Goal: Task Accomplishment & Management: Use online tool/utility

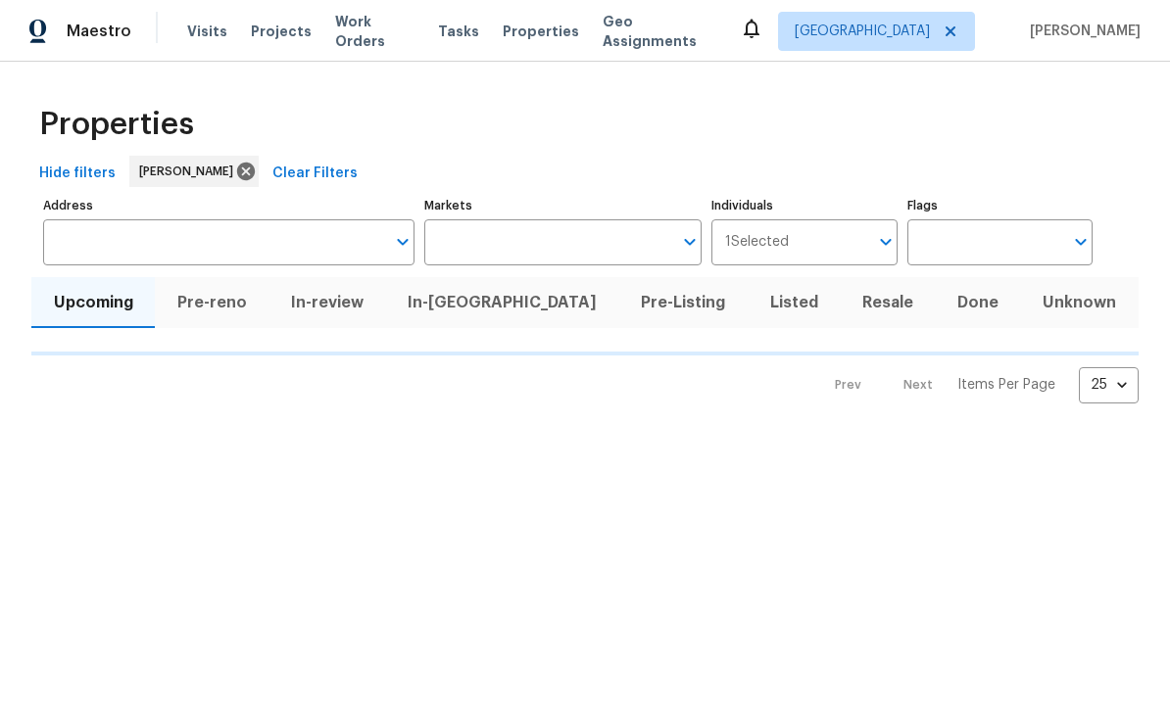
type input "100"
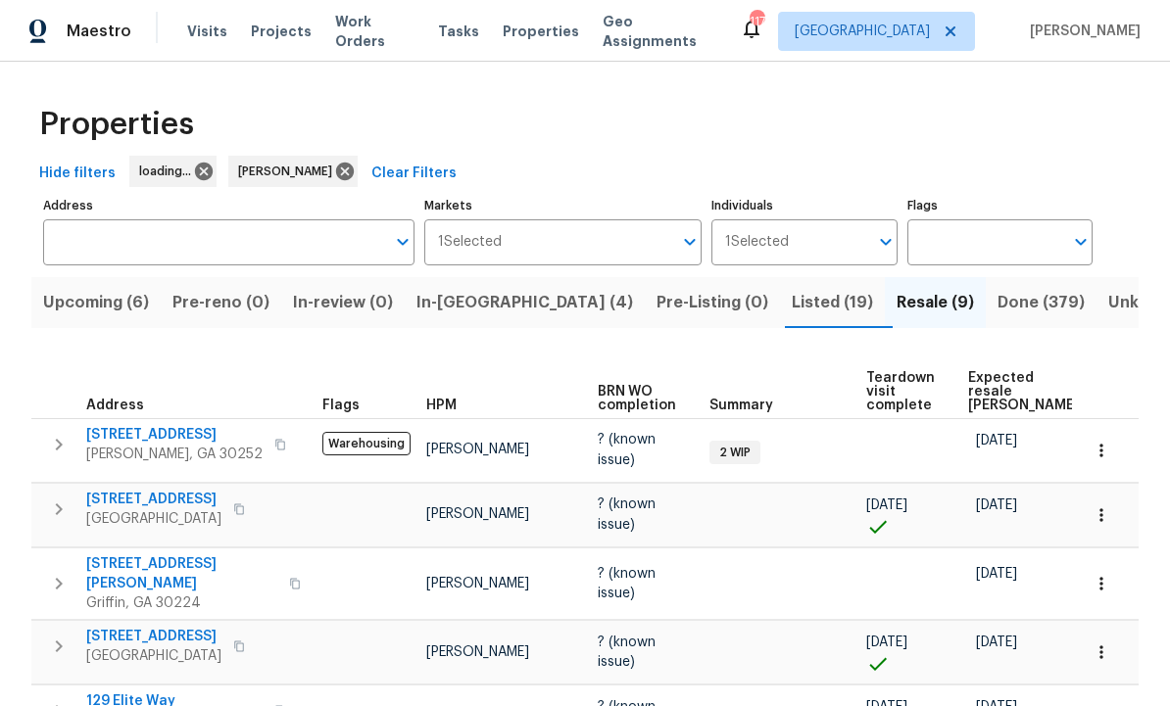
click at [480, 303] on span "In-reno (4)" at bounding box center [524, 302] width 216 height 27
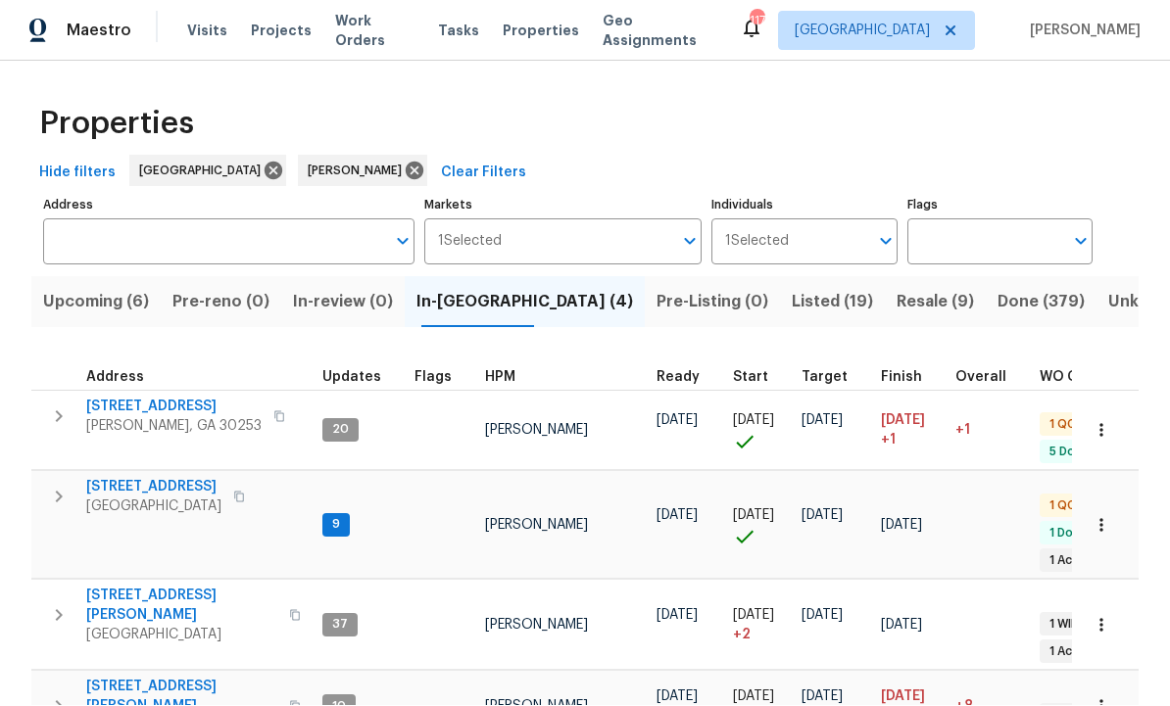
scroll to position [22, 0]
click at [208, 392] on td "201 Autumn Lake Way McDonough, GA 30253" at bounding box center [172, 417] width 283 height 51
click at [170, 398] on span "[STREET_ADDRESS]" at bounding box center [173, 408] width 175 height 20
click at [791, 296] on span "Listed (19)" at bounding box center [831, 302] width 81 height 27
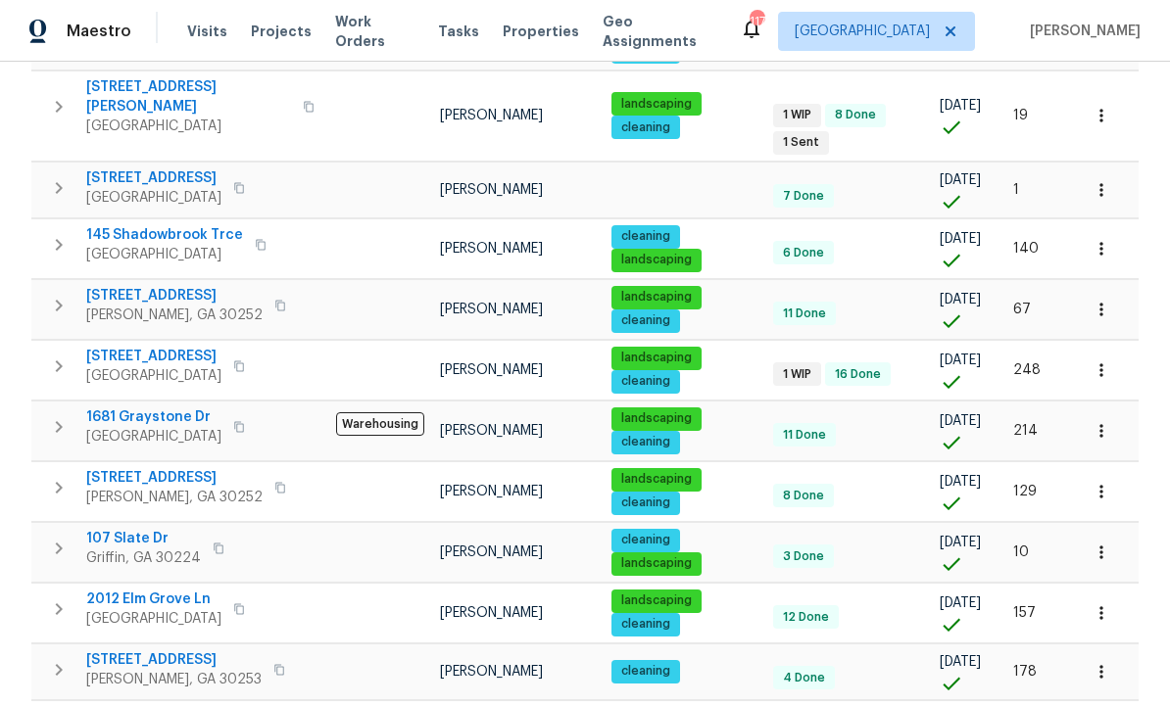
scroll to position [735, 0]
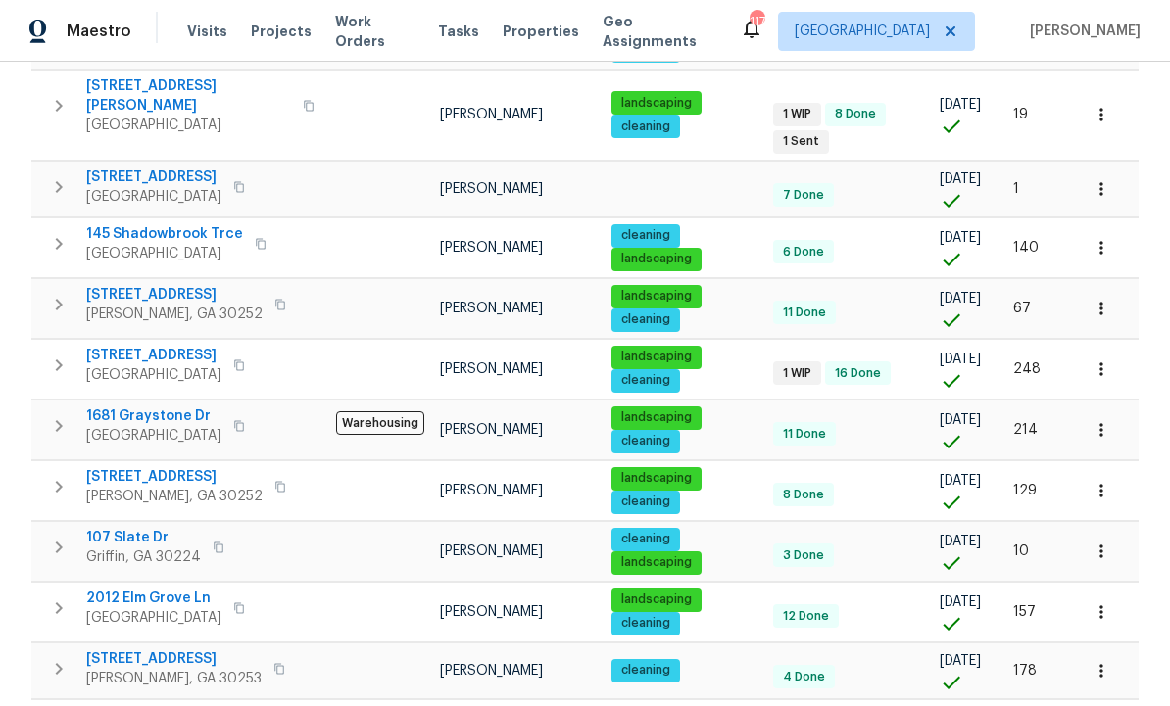
click at [1105, 602] on icon "button" at bounding box center [1101, 612] width 20 height 20
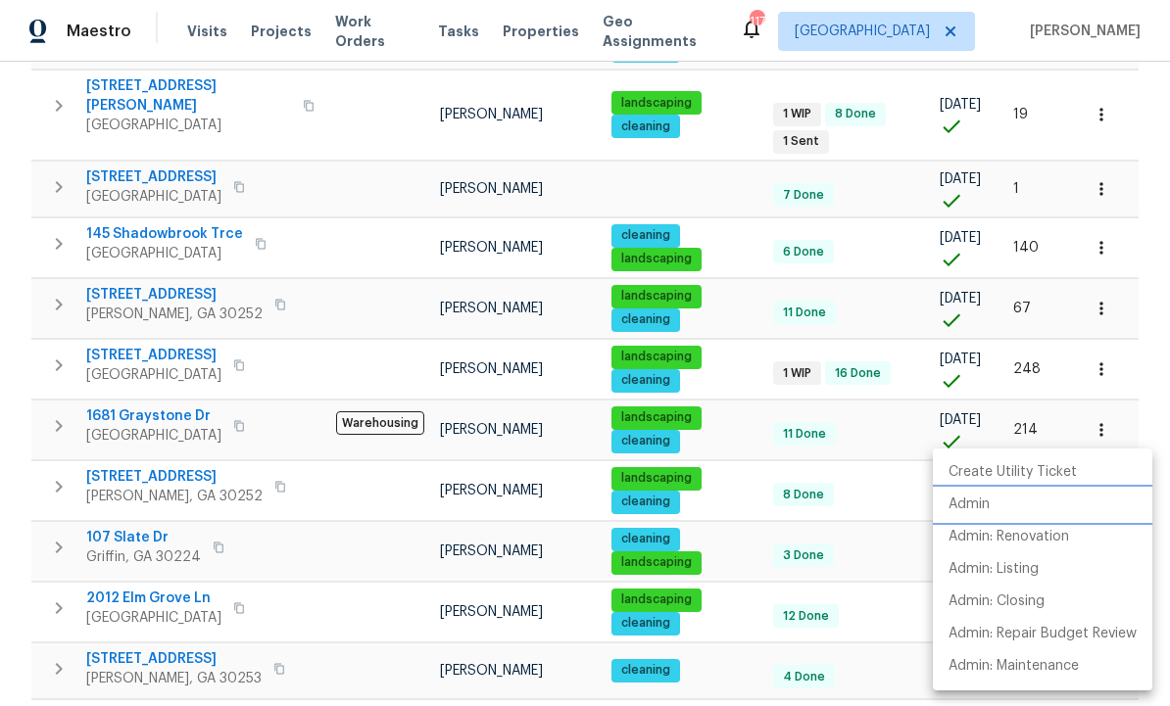
click at [983, 498] on p "Admin" at bounding box center [968, 505] width 41 height 21
click at [827, 542] on div at bounding box center [585, 353] width 1170 height 706
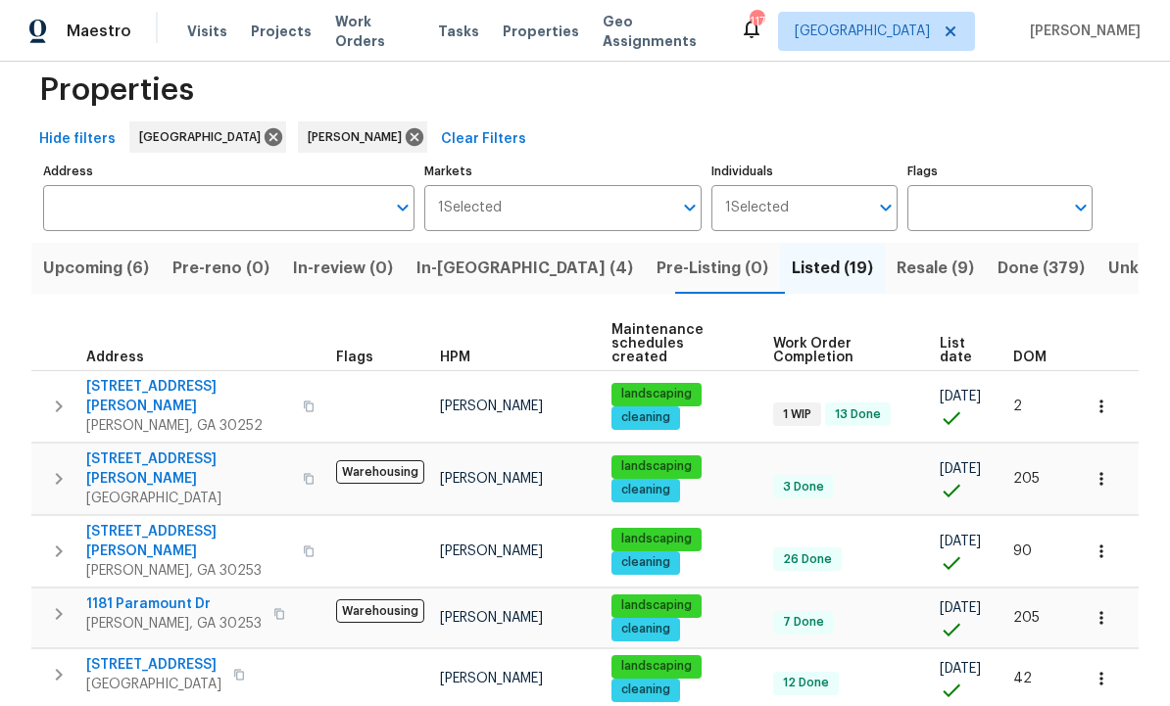
scroll to position [35, 0]
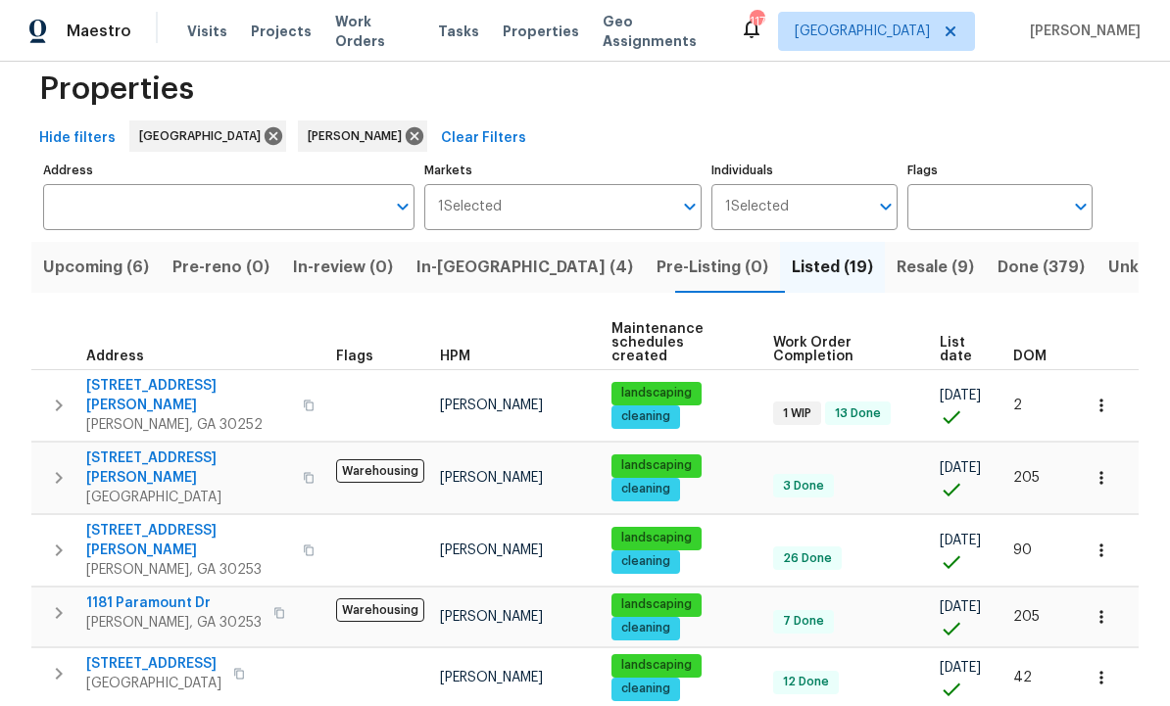
click at [127, 376] on span "111 Harper Rd" at bounding box center [188, 395] width 205 height 39
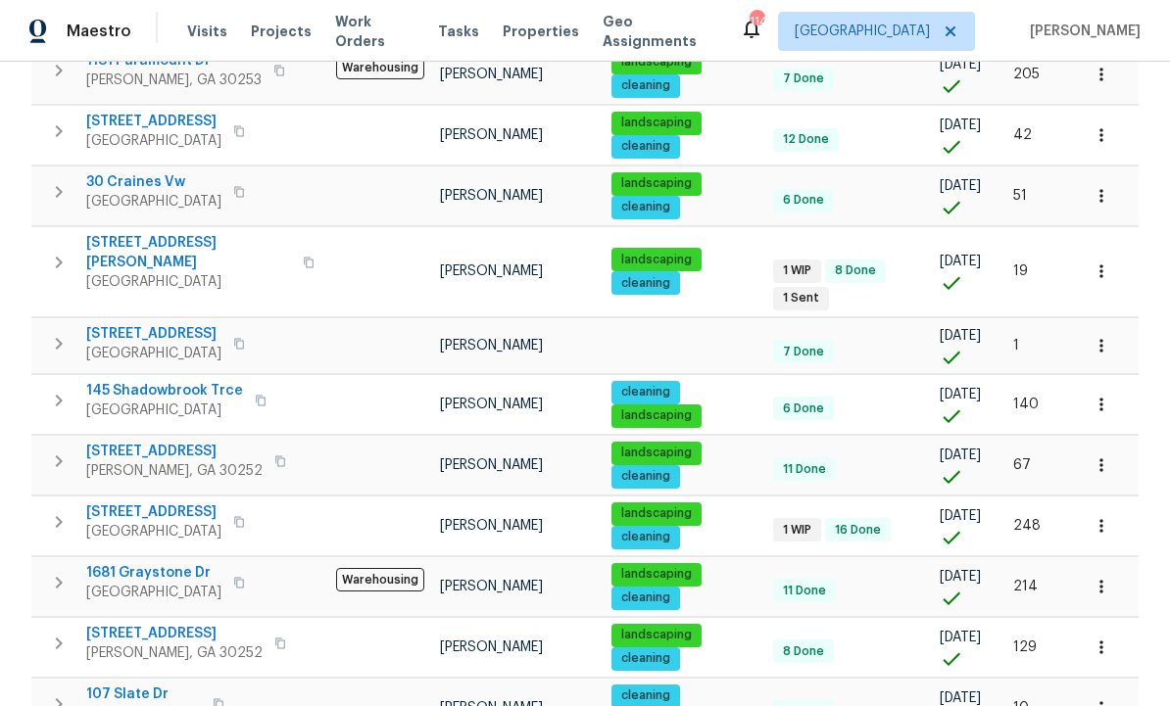
scroll to position [598, 0]
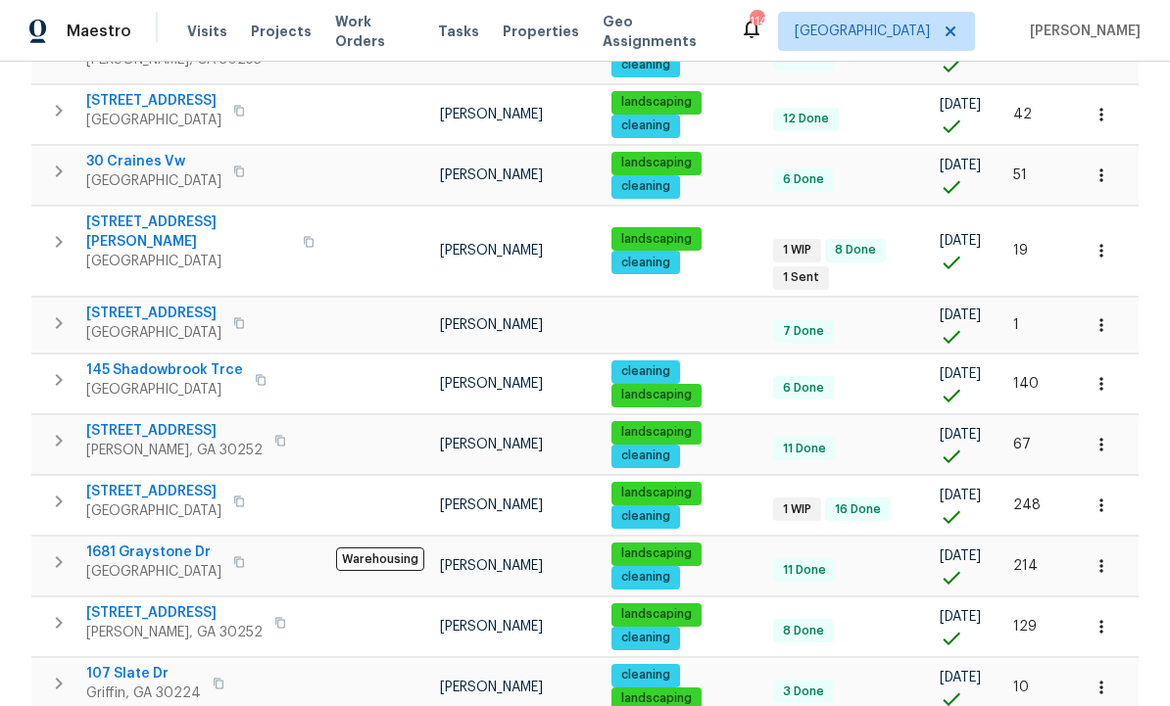
click at [145, 543] on span "1681 Graystone Dr" at bounding box center [153, 553] width 135 height 20
click at [1105, 556] on icon "button" at bounding box center [1101, 566] width 20 height 20
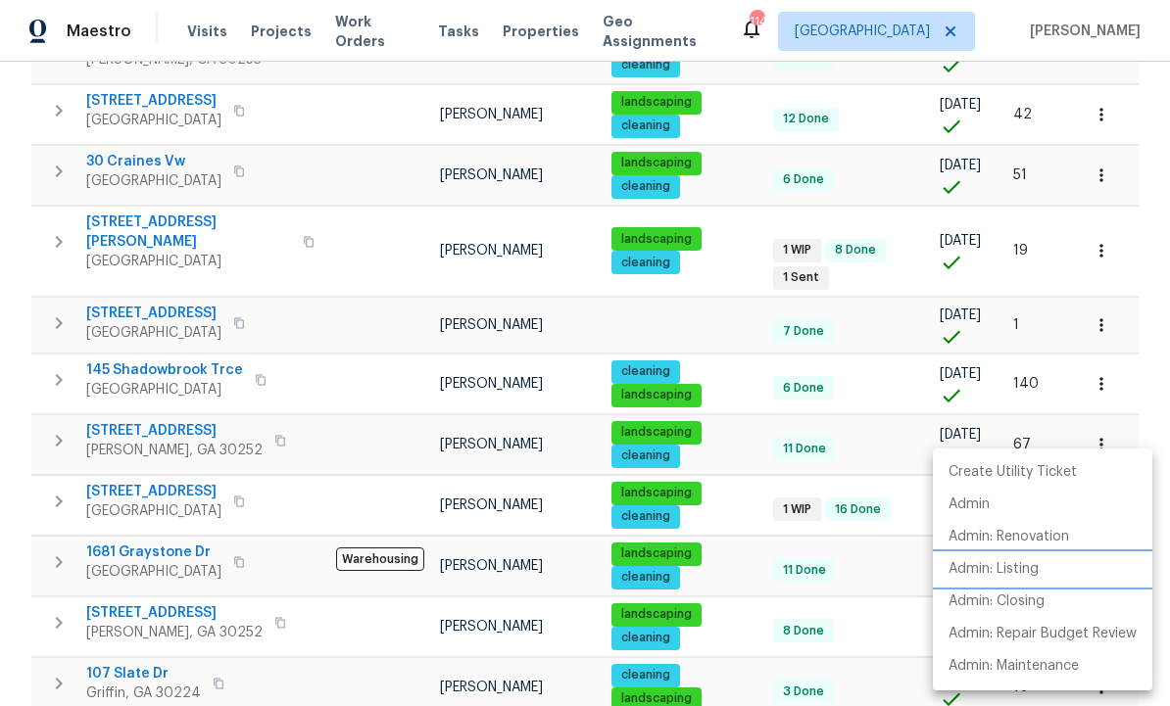
click at [1008, 575] on p "Admin: Listing" at bounding box center [993, 569] width 90 height 21
click at [871, 507] on div at bounding box center [585, 353] width 1170 height 706
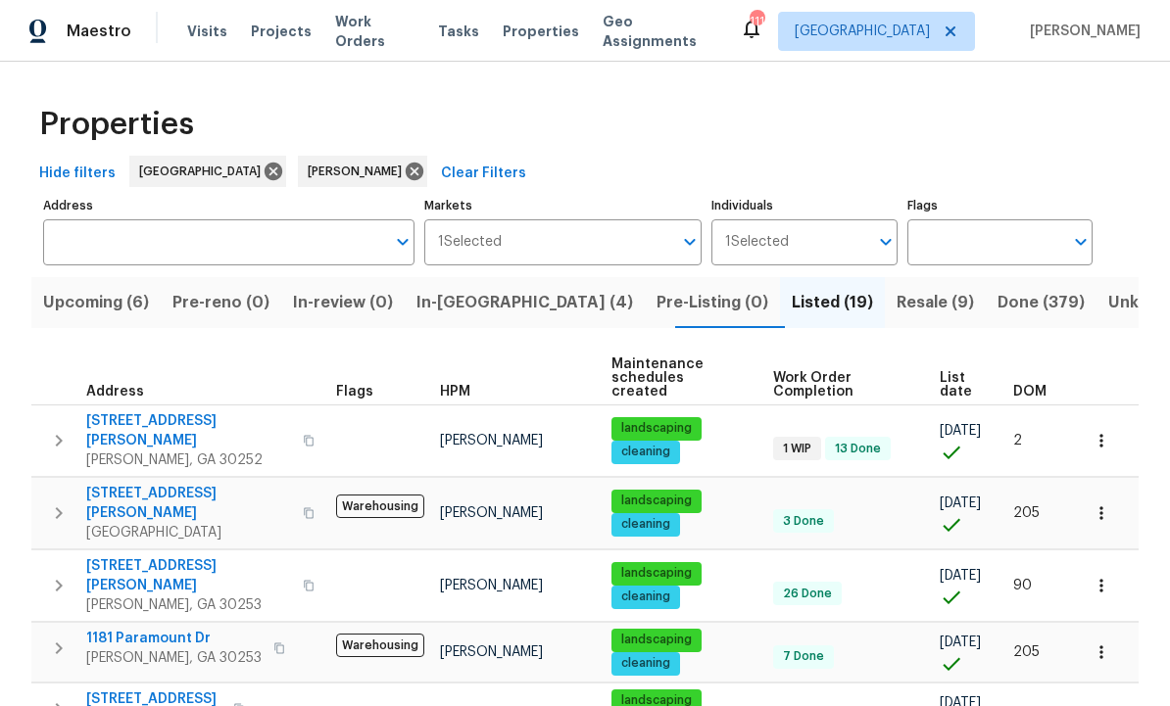
scroll to position [0, 0]
click at [168, 411] on span "111 Harper Rd" at bounding box center [188, 430] width 205 height 39
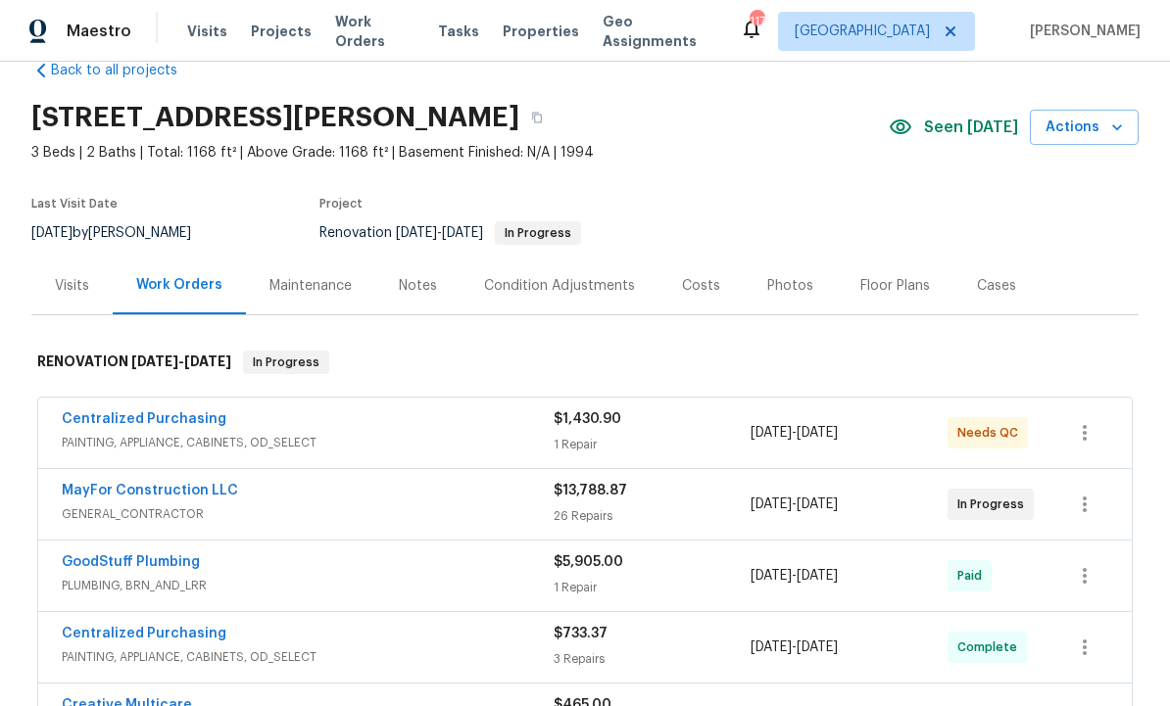
scroll to position [61, 0]
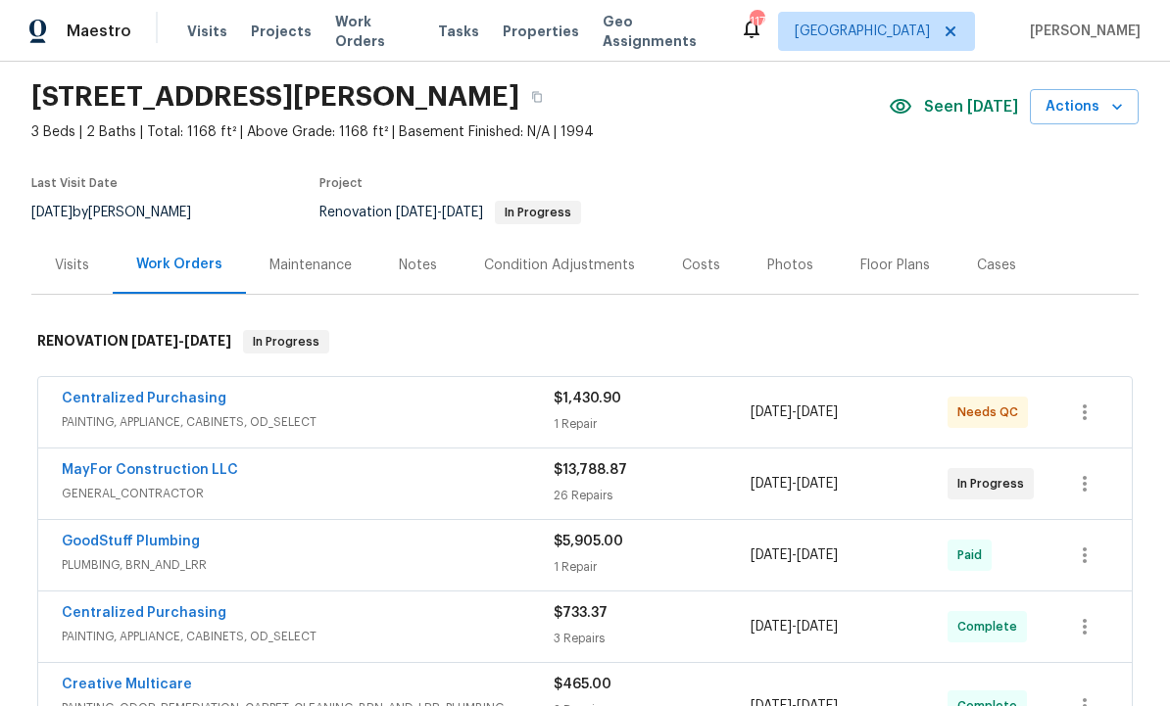
click at [182, 398] on link "Centralized Purchasing" at bounding box center [144, 399] width 165 height 14
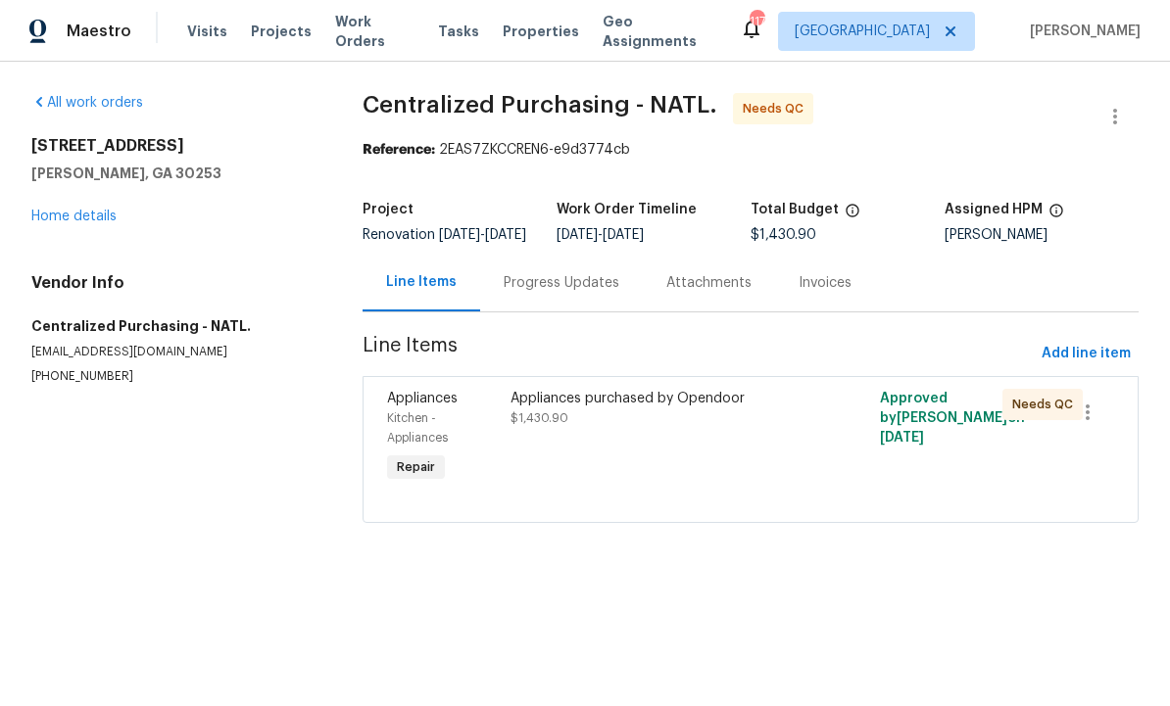
click at [734, 473] on div "Appliances purchased by Opendoor $1,430.90" at bounding box center [658, 438] width 308 height 110
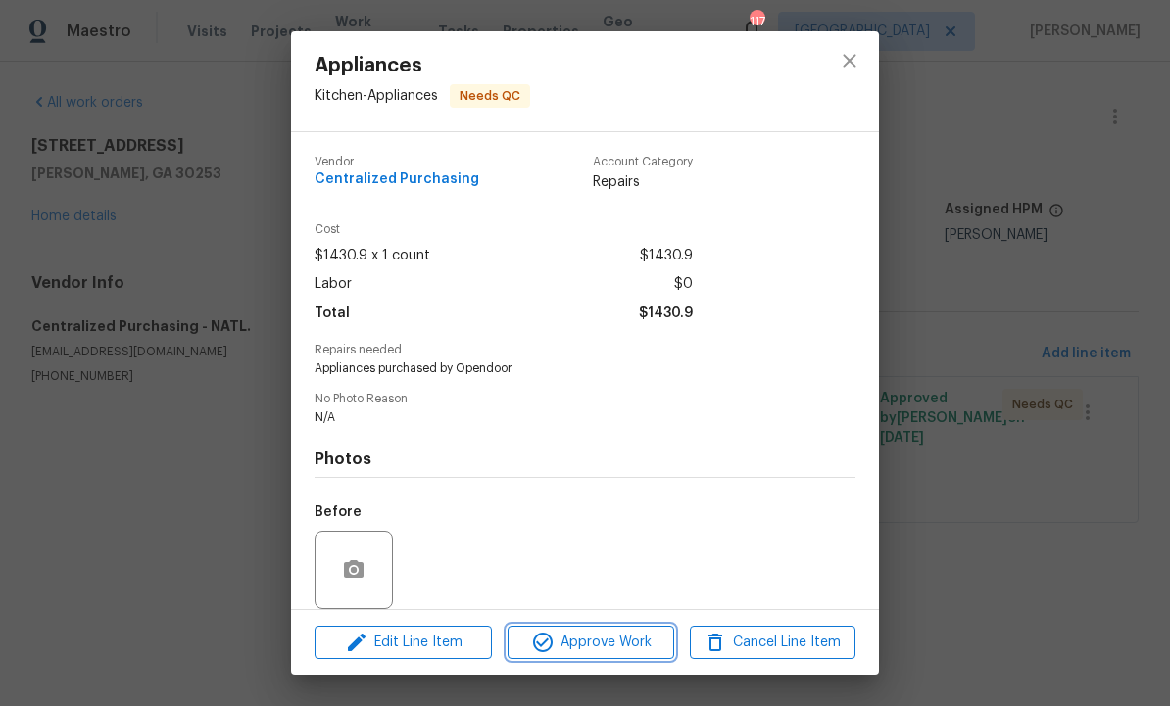
click at [626, 636] on span "Approve Work" at bounding box center [590, 643] width 154 height 24
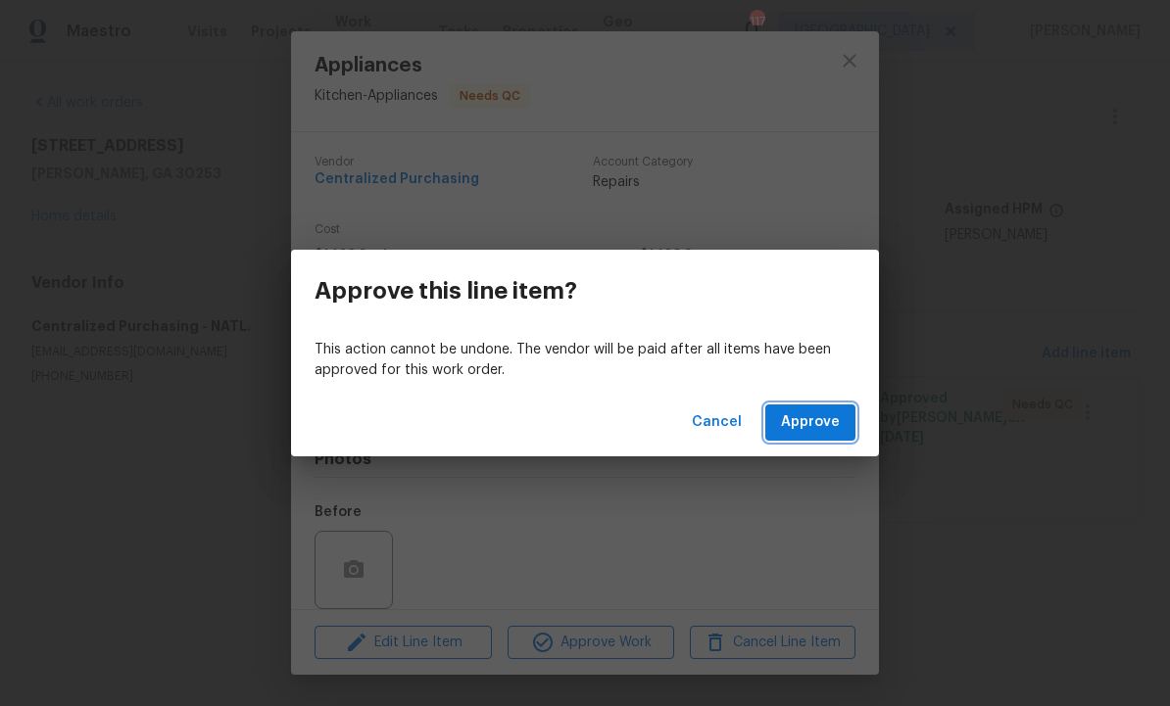
click at [789, 433] on span "Approve" at bounding box center [810, 422] width 59 height 24
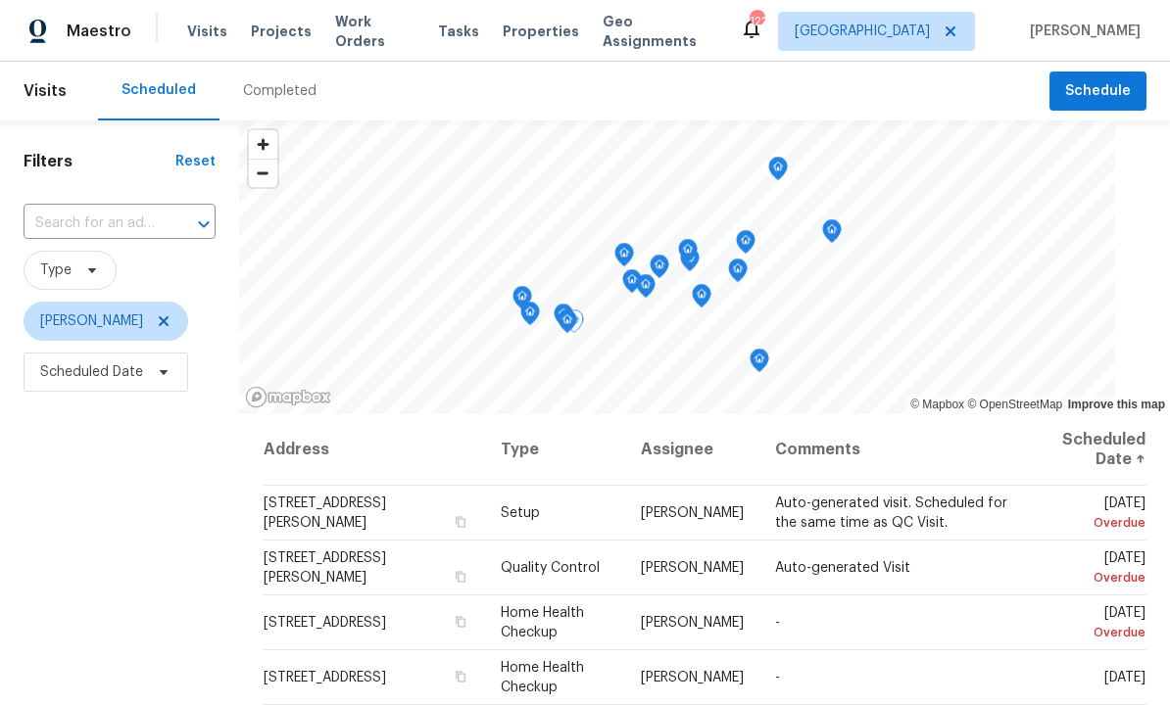
click at [0, 0] on icon at bounding box center [0, 0] width 0 height 0
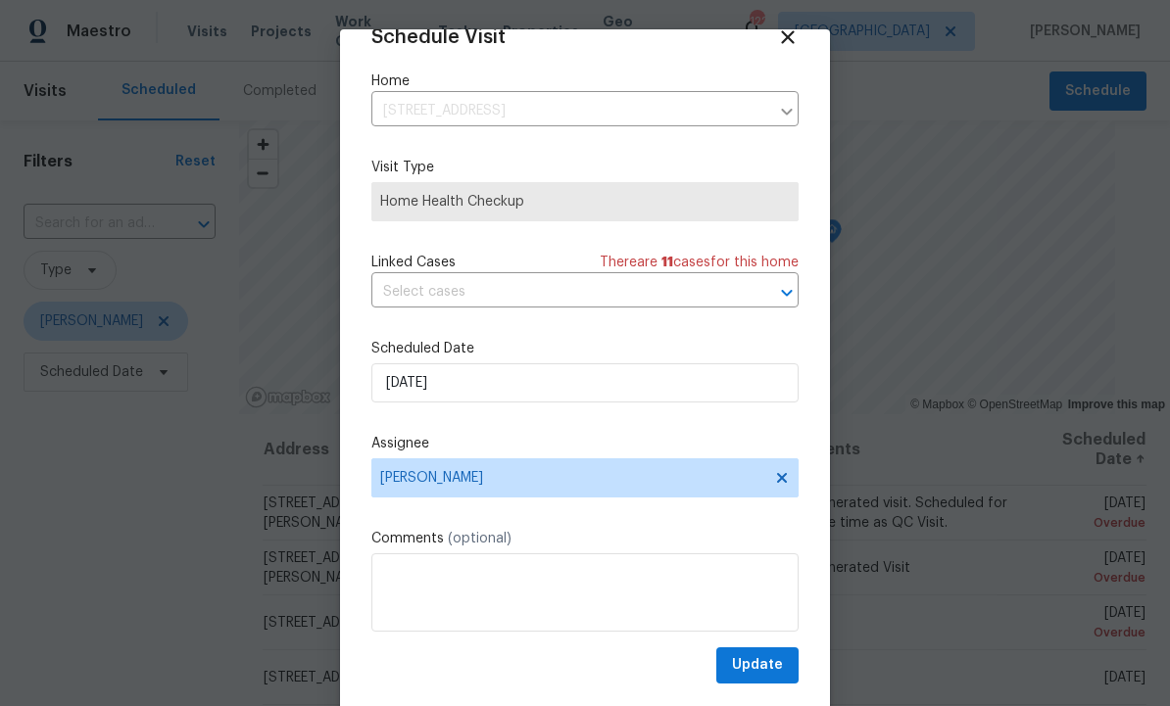
scroll to position [38, 0]
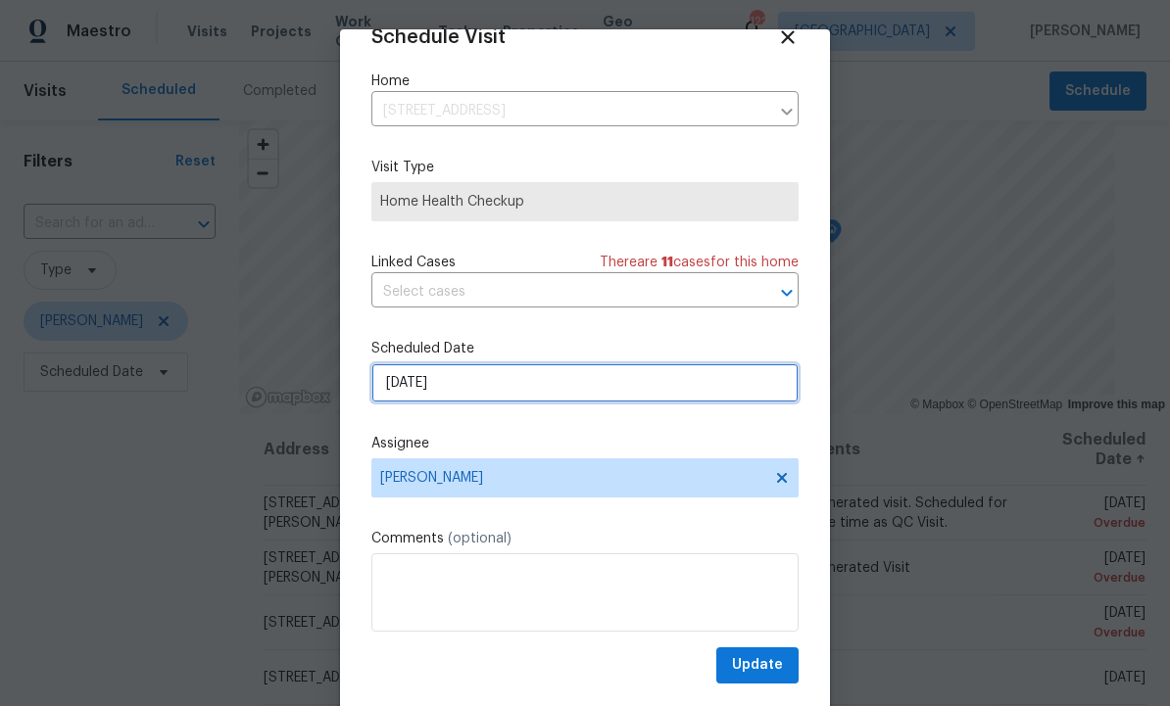
click at [589, 379] on input "[DATE]" at bounding box center [584, 382] width 427 height 39
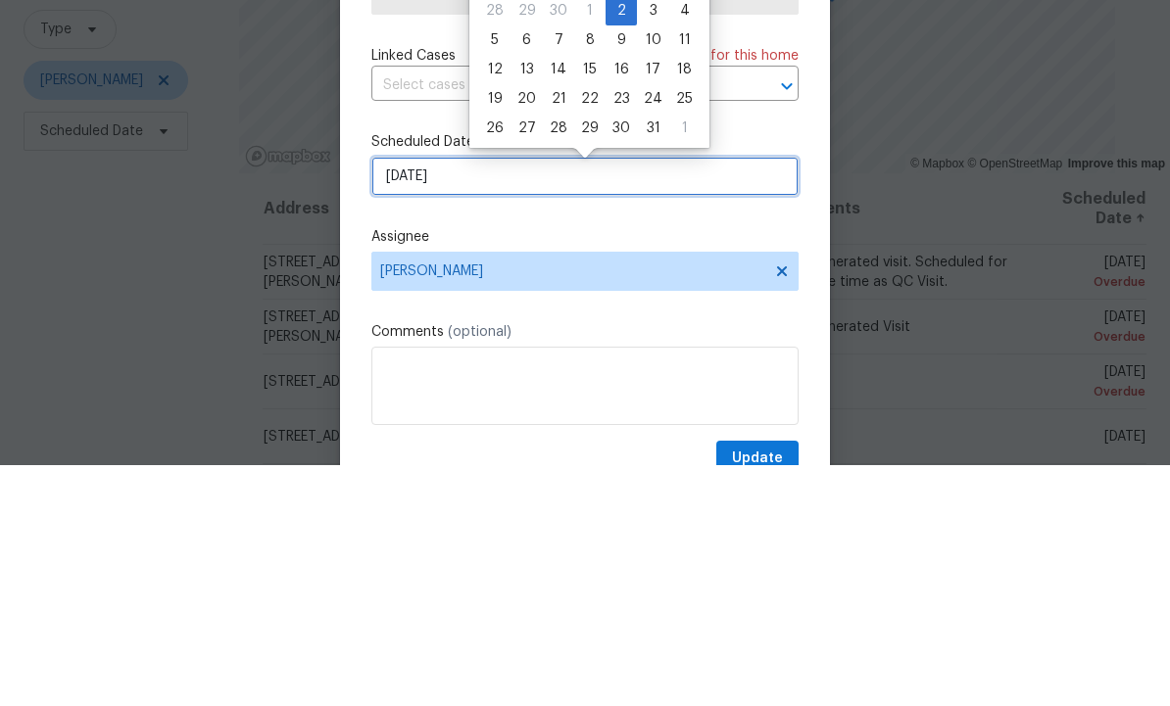
scroll to position [0, 0]
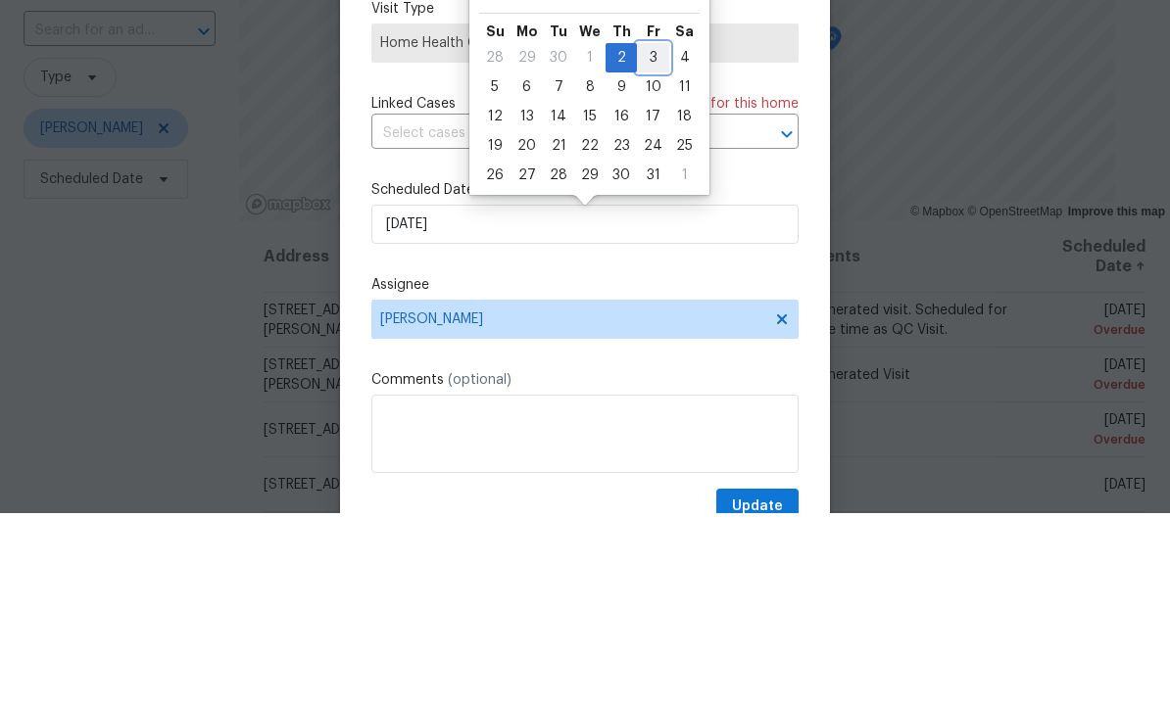
click at [645, 237] on div "3" at bounding box center [653, 250] width 32 height 27
type input "10/3/2025"
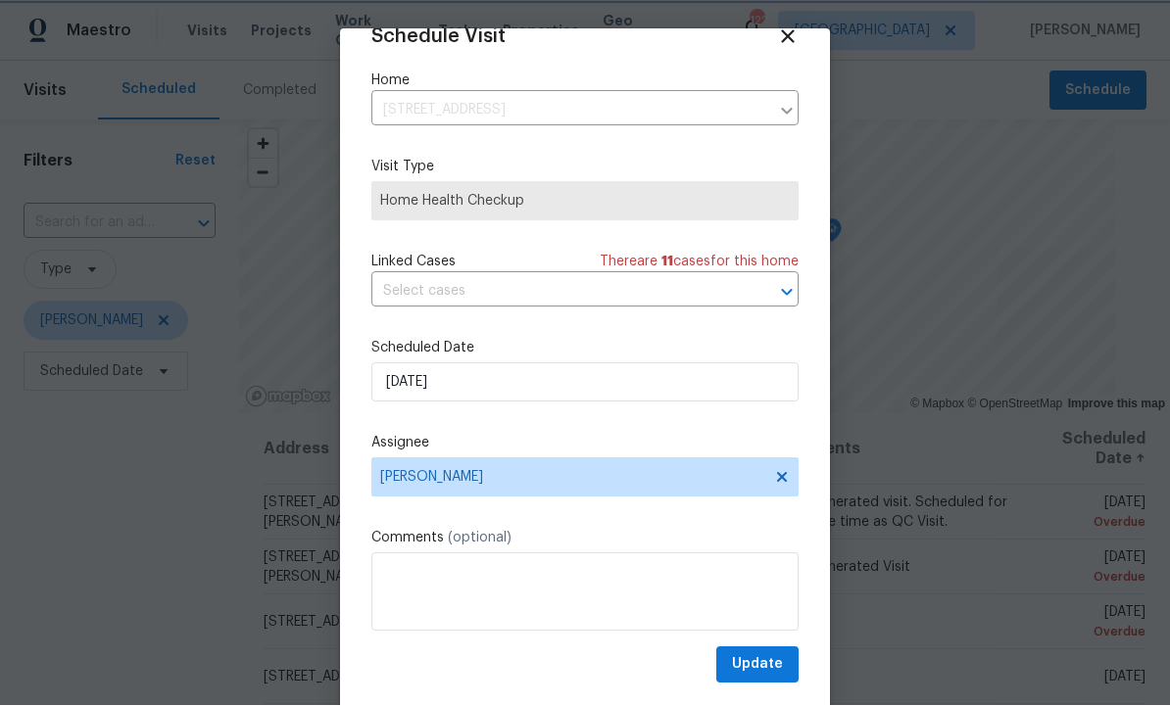
scroll to position [38, 0]
click at [755, 663] on span "Update" at bounding box center [757, 665] width 51 height 24
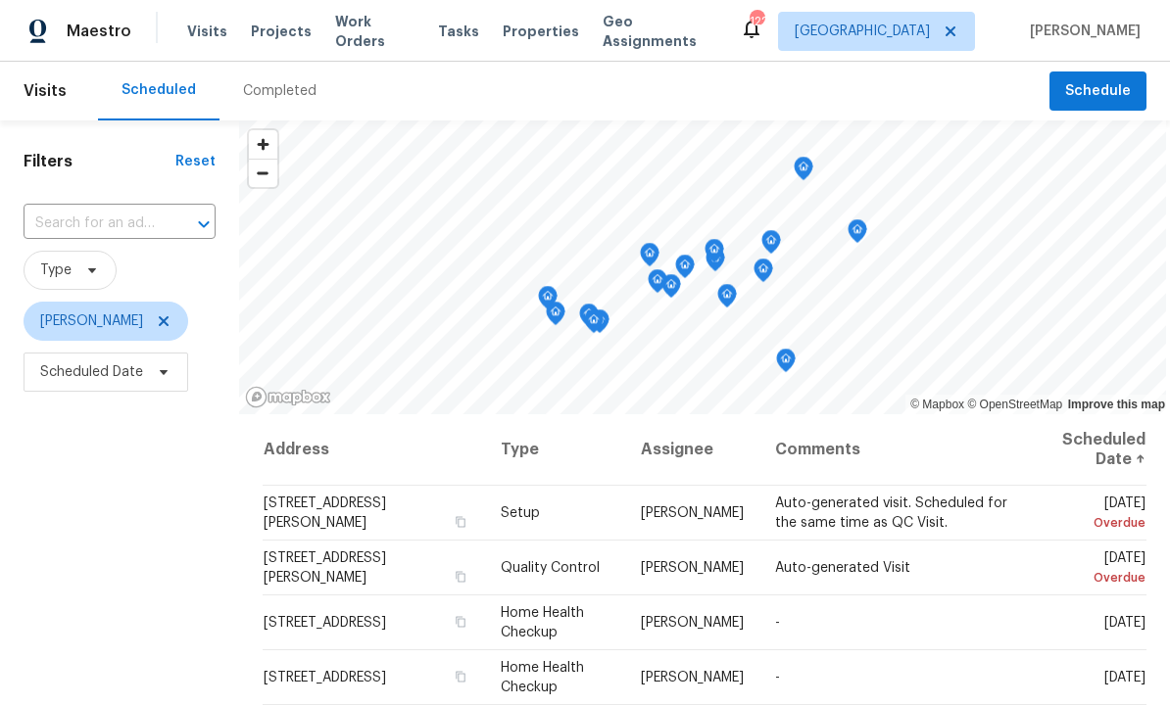
scroll to position [0, 0]
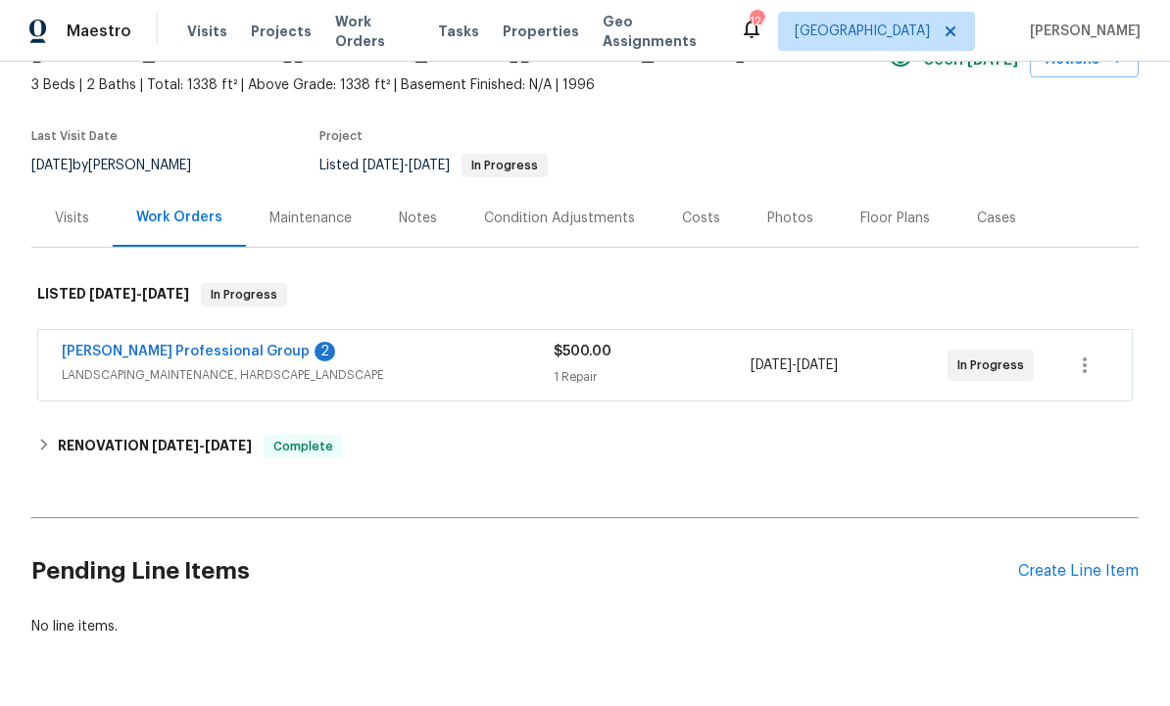
scroll to position [99, 0]
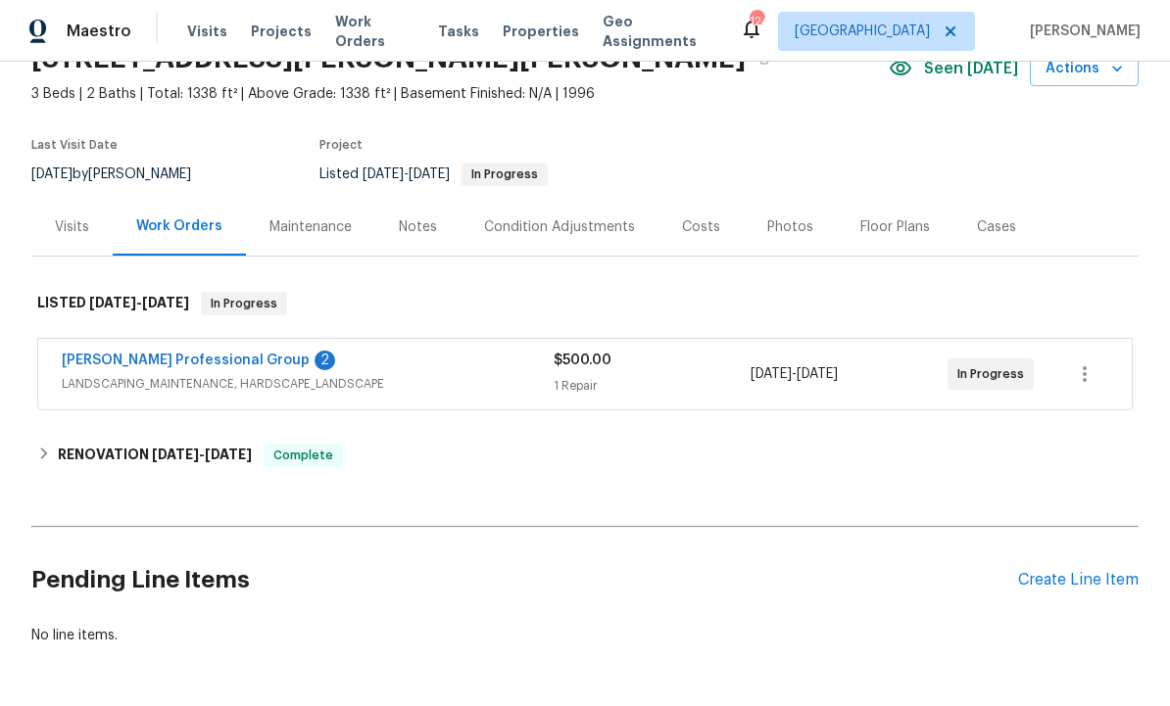
click at [237, 354] on link "[PERSON_NAME] Professional Group" at bounding box center [186, 361] width 248 height 14
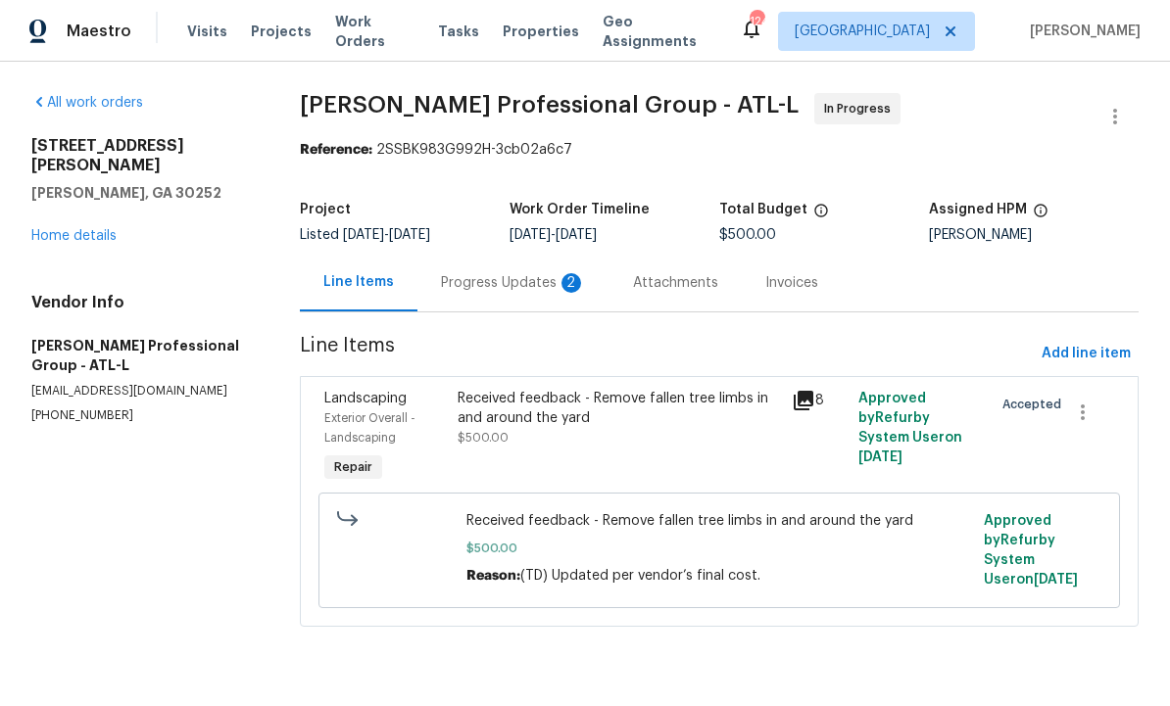
click at [533, 283] on div "Progress Updates 2" at bounding box center [513, 283] width 145 height 20
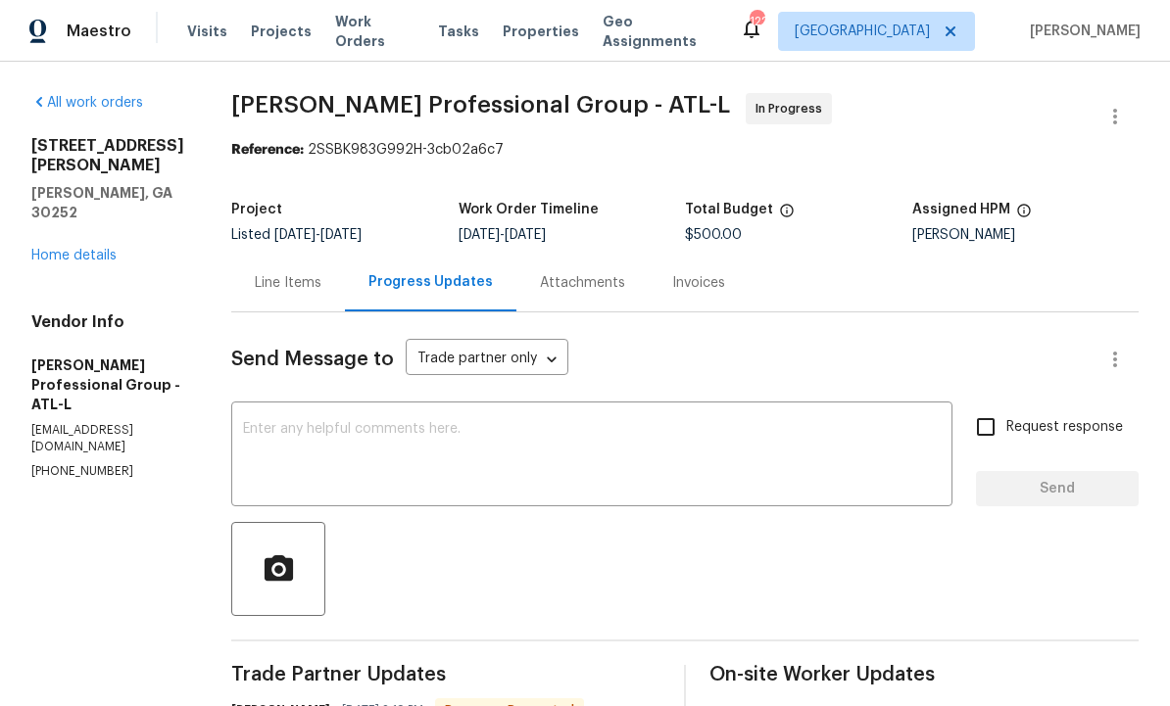
click at [306, 278] on div "Line Items" at bounding box center [288, 283] width 67 height 20
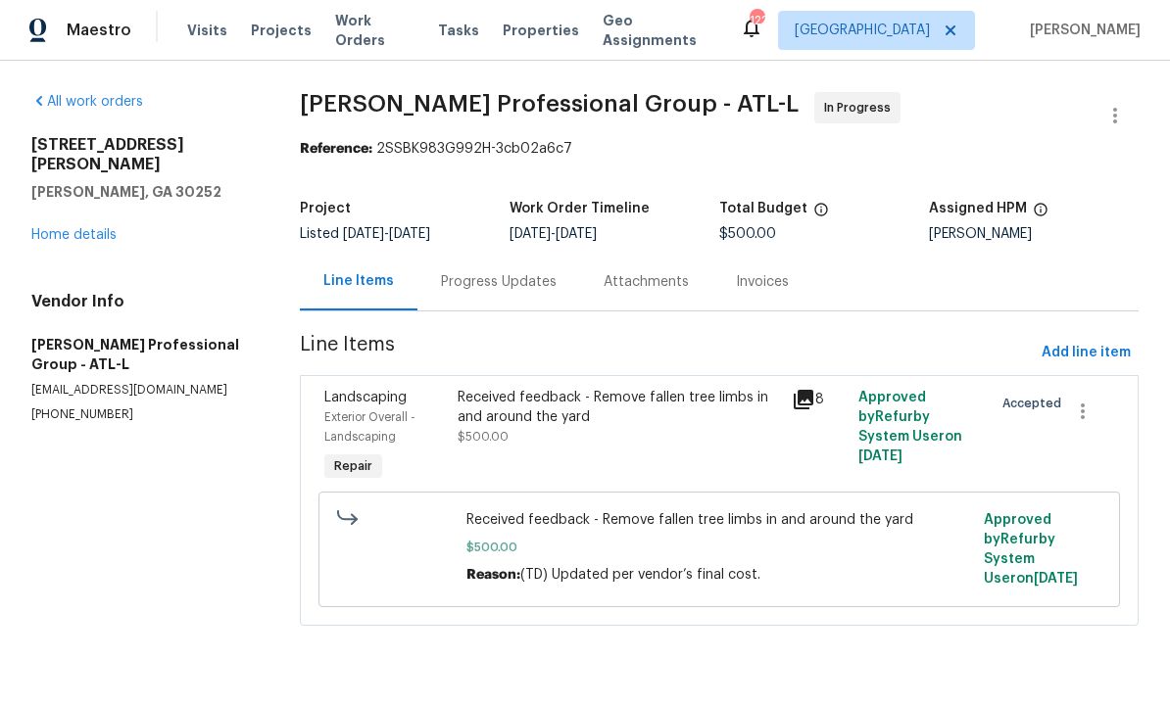
click at [619, 437] on div "Received feedback - Remove fallen tree limbs in and around the yard $500.00" at bounding box center [618, 418] width 322 height 59
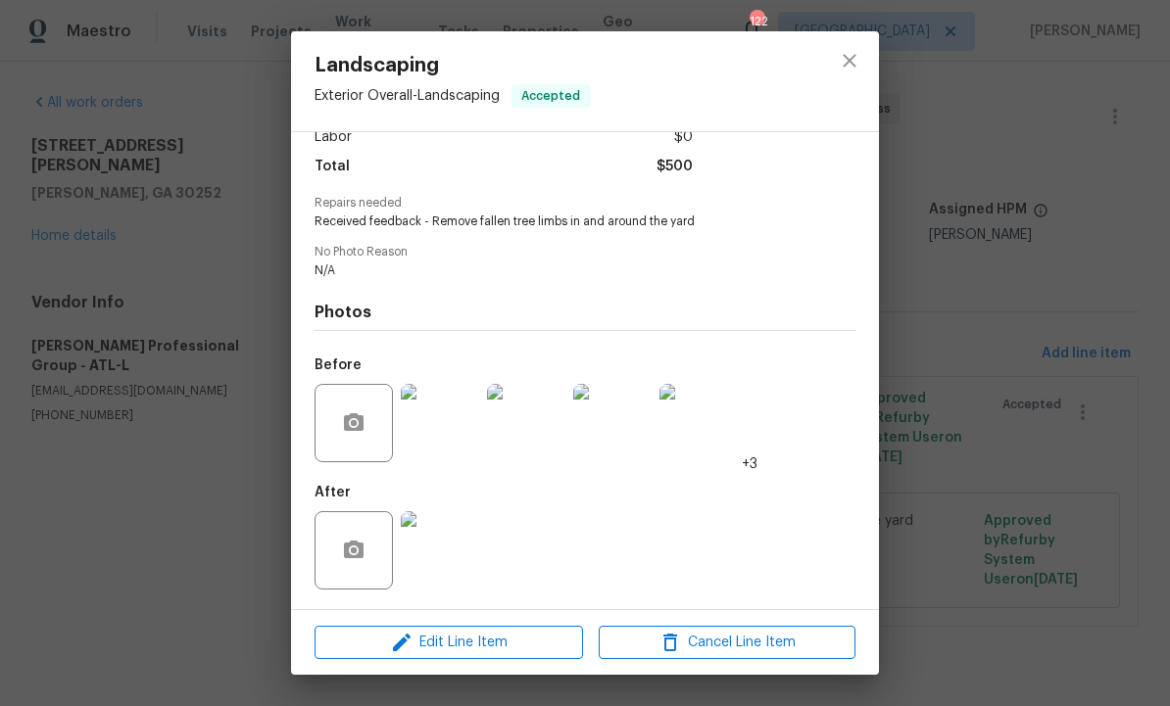
scroll to position [152, 0]
click at [444, 544] on img at bounding box center [440, 550] width 78 height 78
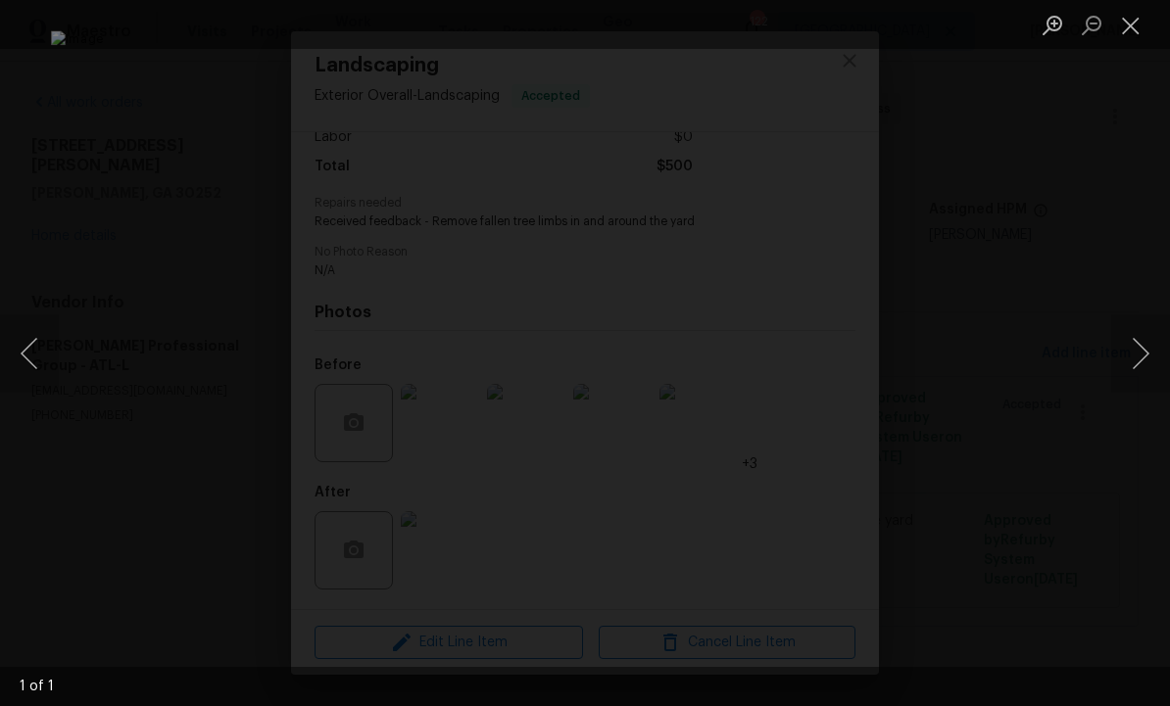
click at [1140, 20] on button "Close lightbox" at bounding box center [1130, 25] width 39 height 34
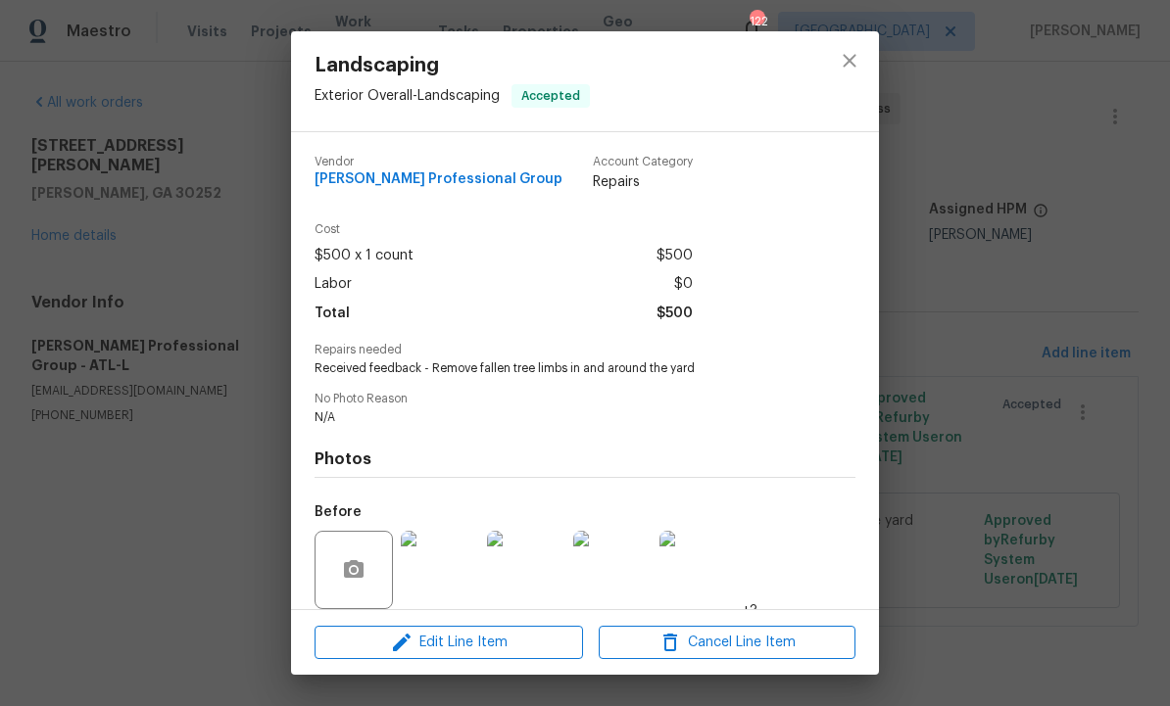
scroll to position [0, 0]
click at [859, 64] on icon "close" at bounding box center [849, 61] width 24 height 24
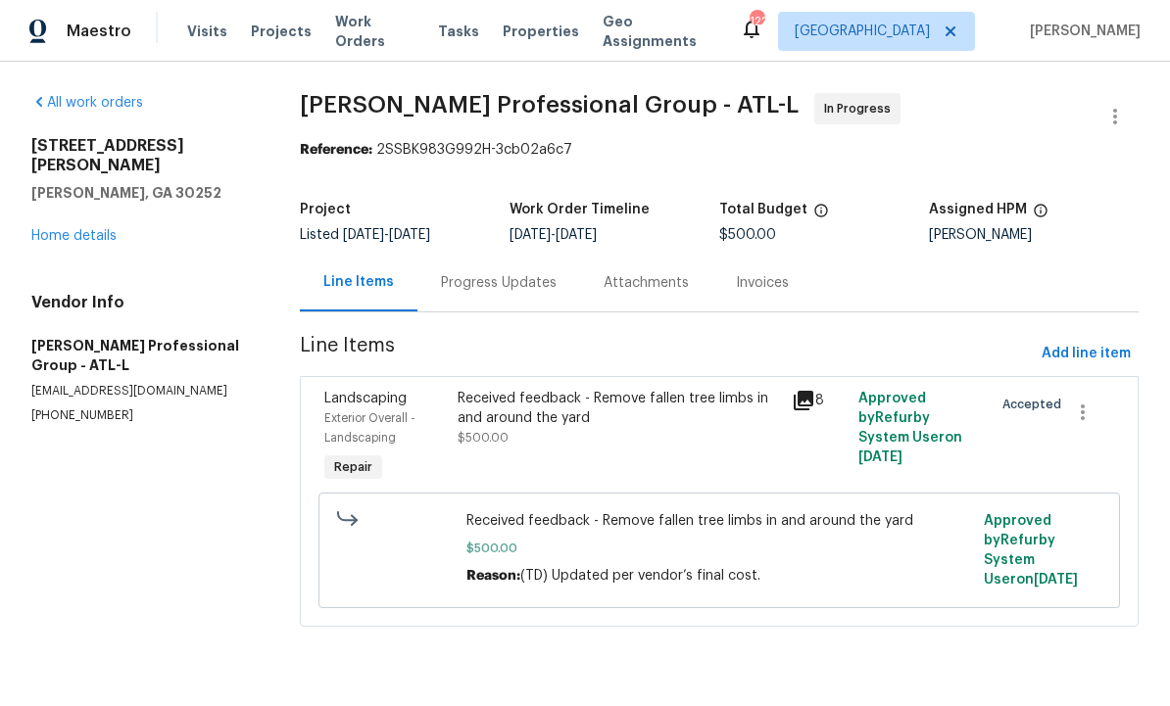
click at [504, 275] on div "Progress Updates" at bounding box center [499, 283] width 116 height 20
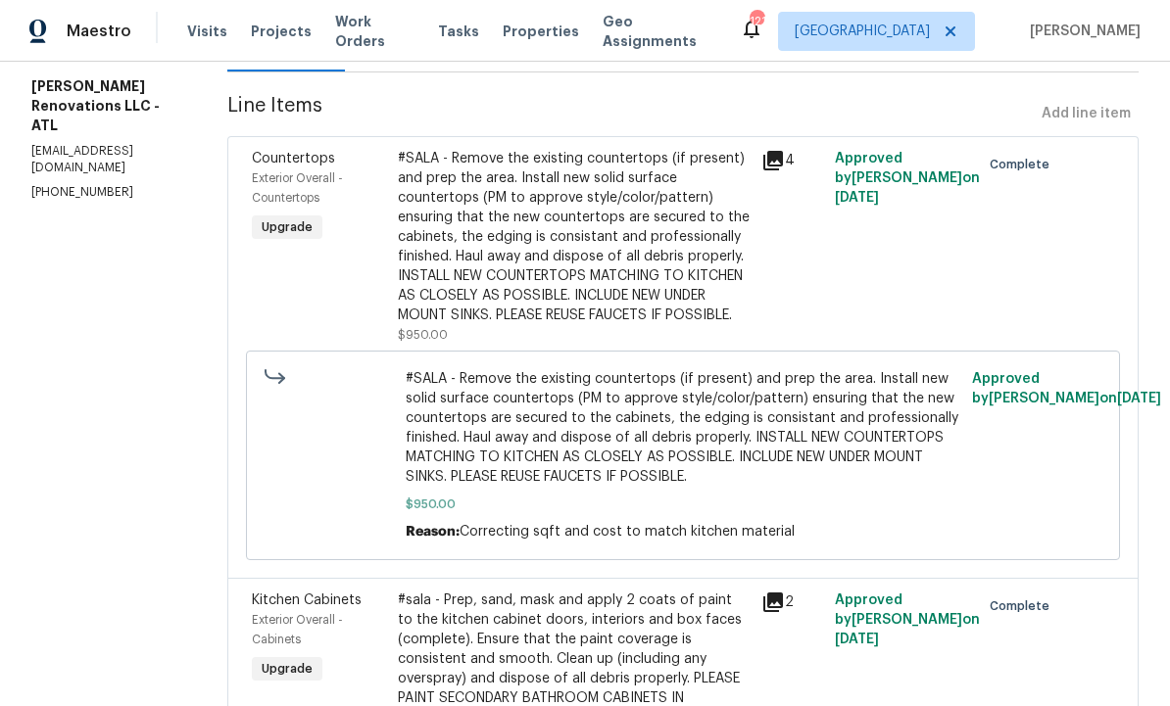
scroll to position [225, 0]
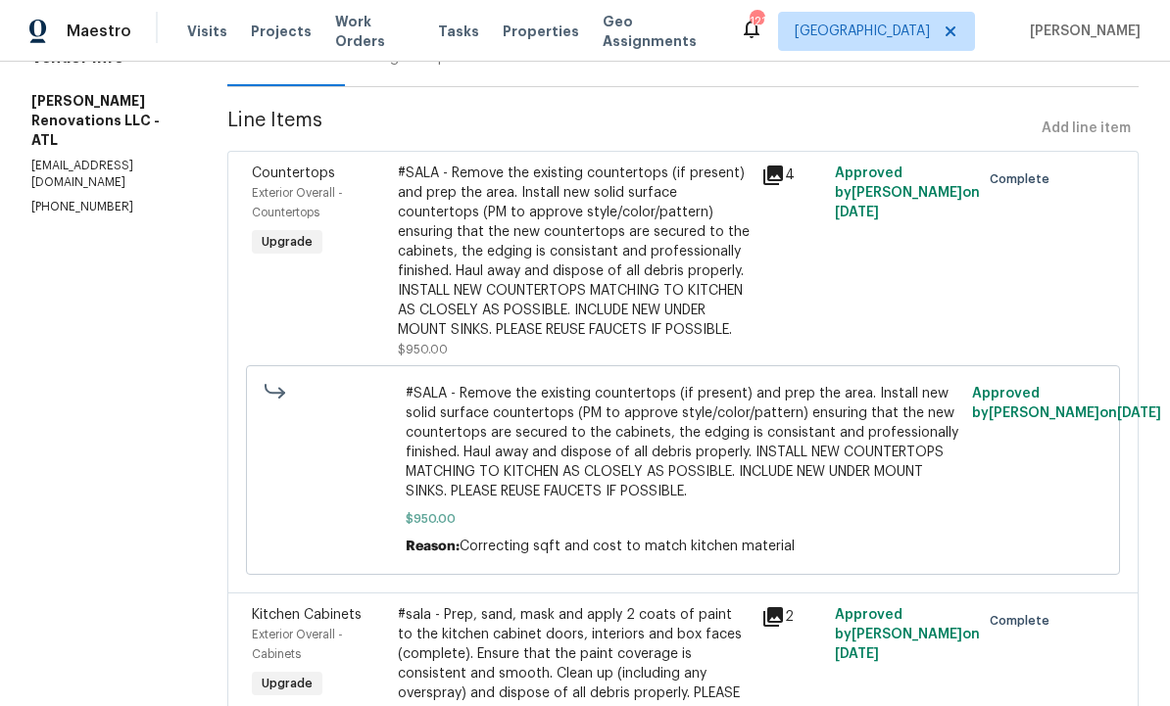
click at [783, 172] on icon at bounding box center [773, 176] width 20 height 20
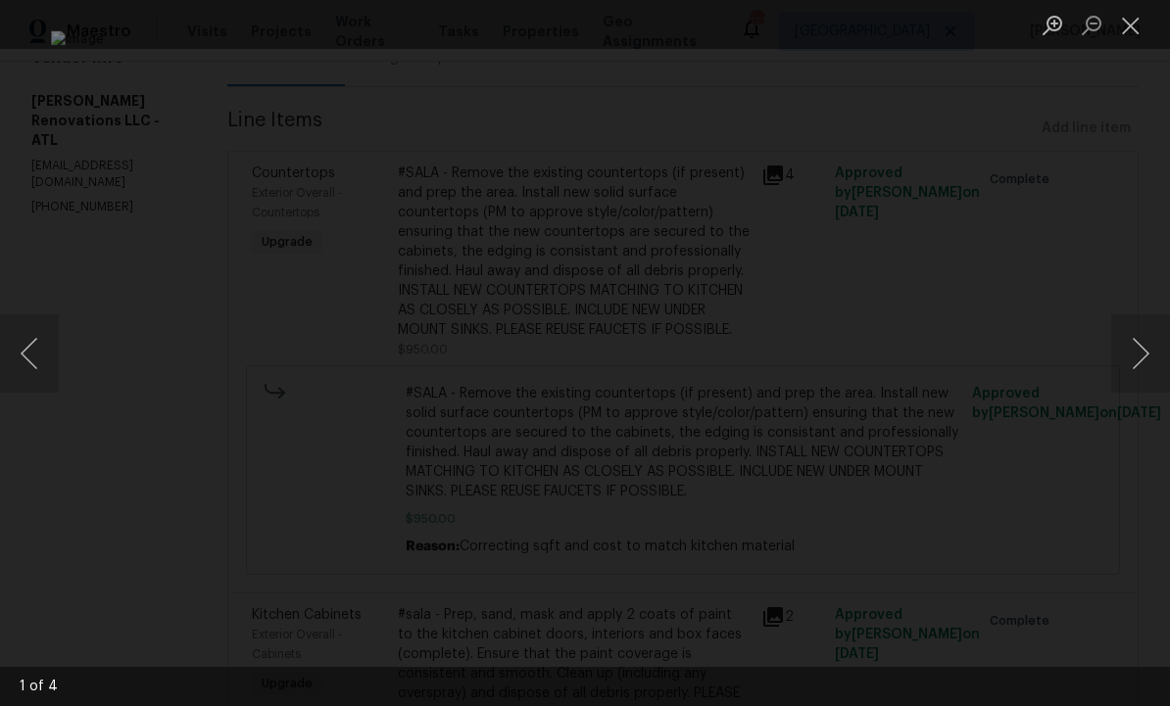
click at [1142, 354] on button "Next image" at bounding box center [1140, 353] width 59 height 78
click at [1132, 356] on button "Next image" at bounding box center [1140, 353] width 59 height 78
click at [1136, 357] on button "Next image" at bounding box center [1140, 353] width 59 height 78
click at [1130, 358] on button "Next image" at bounding box center [1140, 353] width 59 height 78
click at [1138, 359] on button "Next image" at bounding box center [1140, 353] width 59 height 78
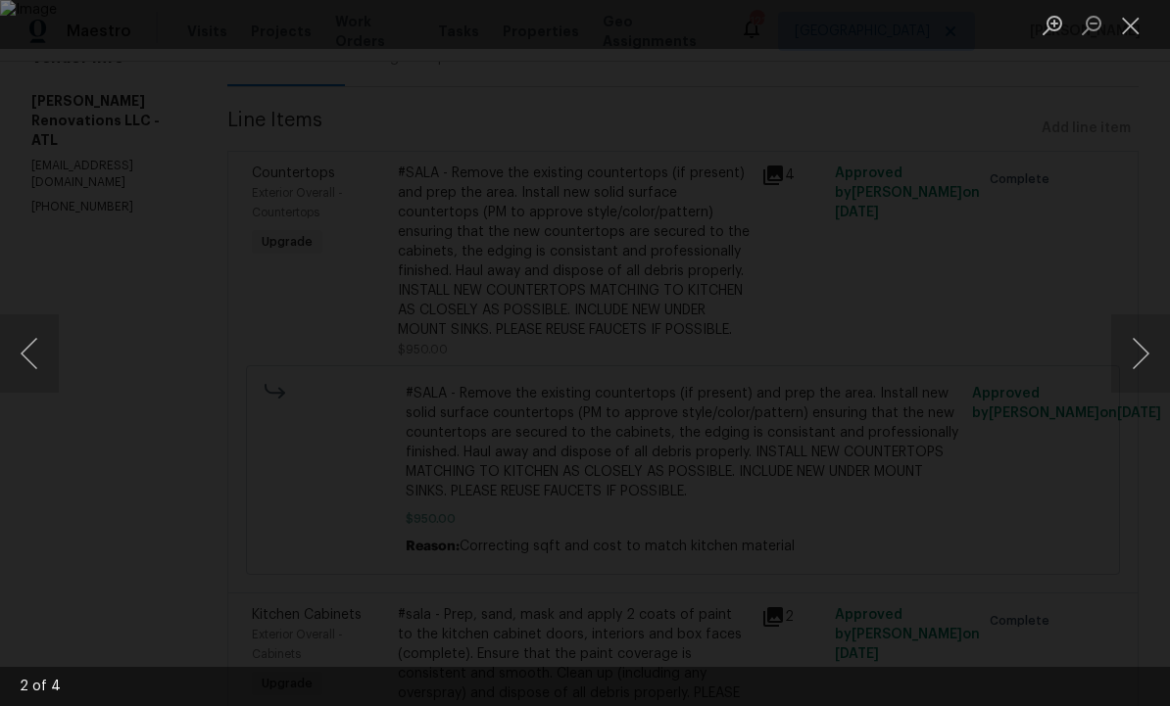
click at [1144, 357] on button "Next image" at bounding box center [1140, 353] width 59 height 78
click at [1144, 349] on button "Next image" at bounding box center [1140, 353] width 59 height 78
click at [1143, 346] on button "Next image" at bounding box center [1140, 353] width 59 height 78
click at [1138, 24] on button "Close lightbox" at bounding box center [1130, 25] width 39 height 34
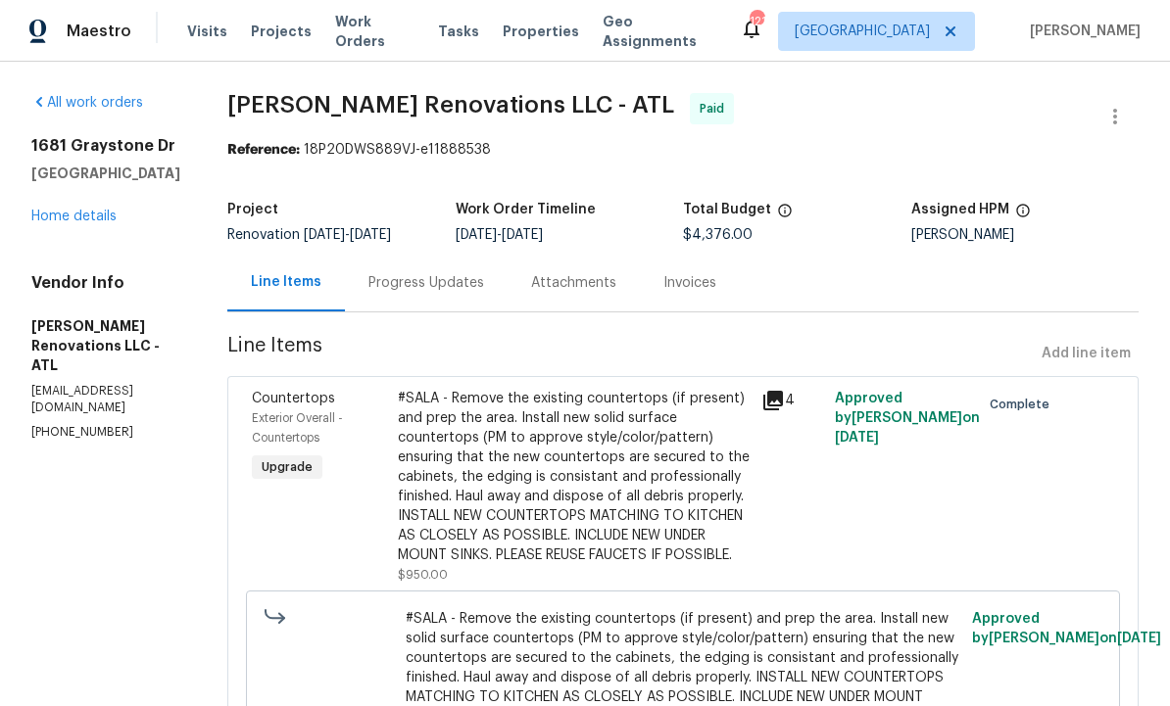
scroll to position [0, 0]
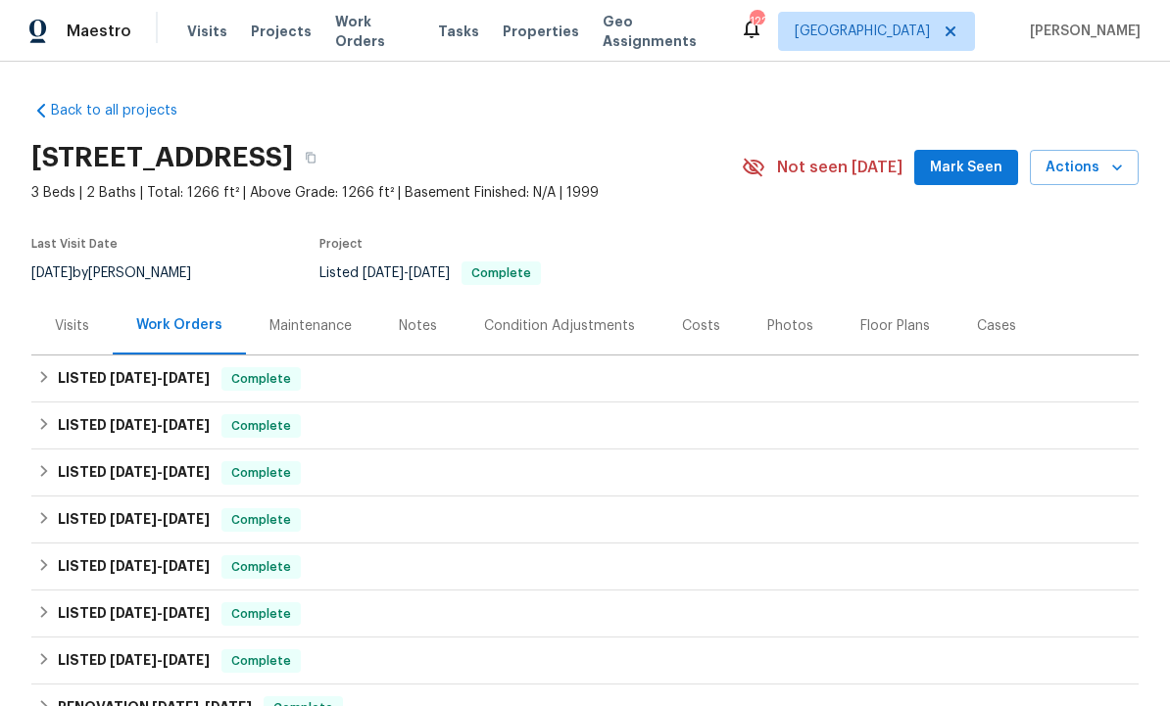
click at [73, 332] on div "Visits" at bounding box center [72, 326] width 34 height 20
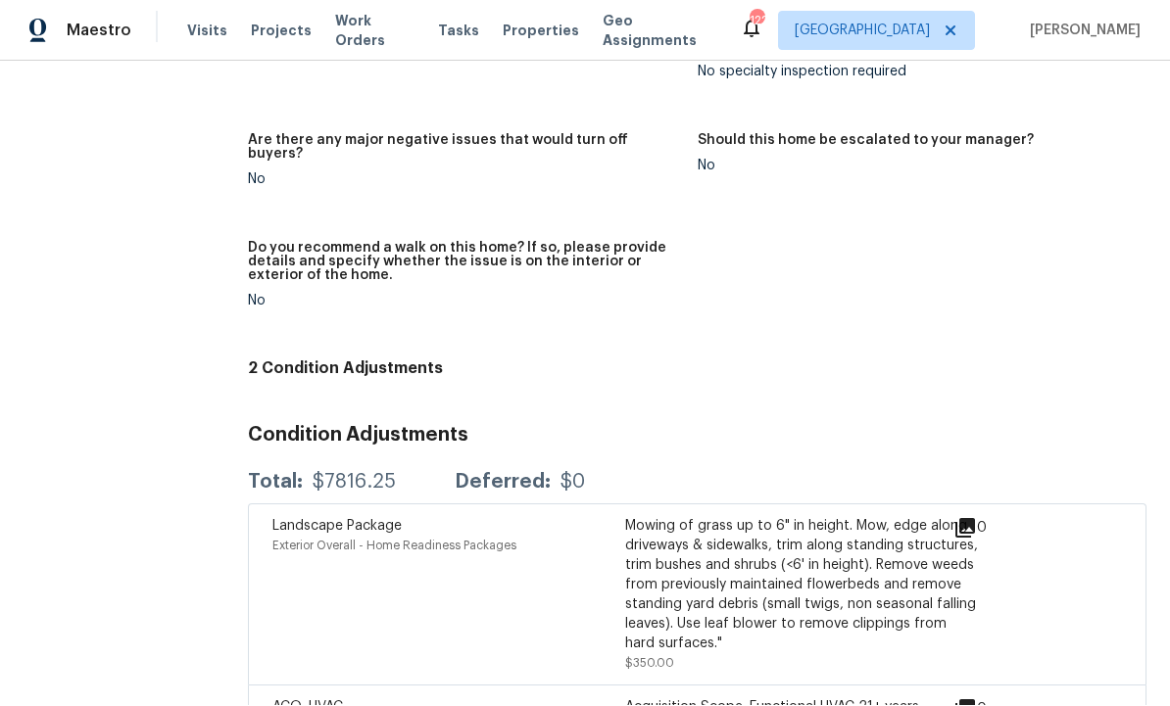
scroll to position [4243, 0]
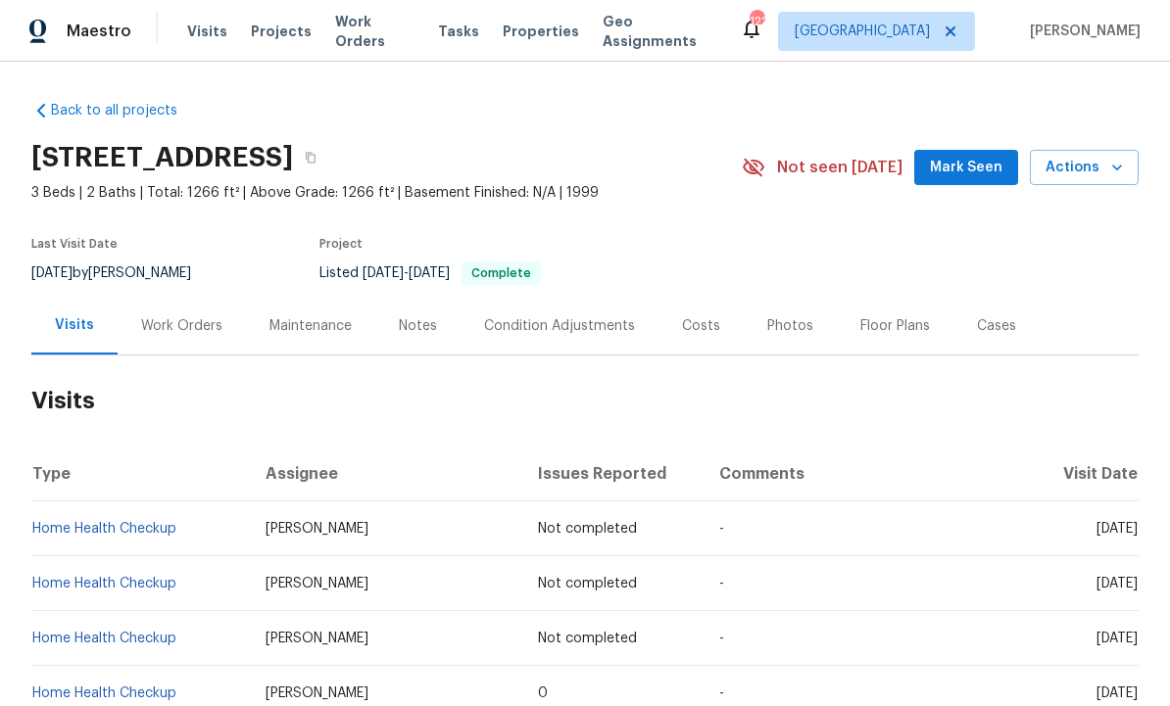
click at [583, 332] on div "Condition Adjustments" at bounding box center [559, 326] width 151 height 20
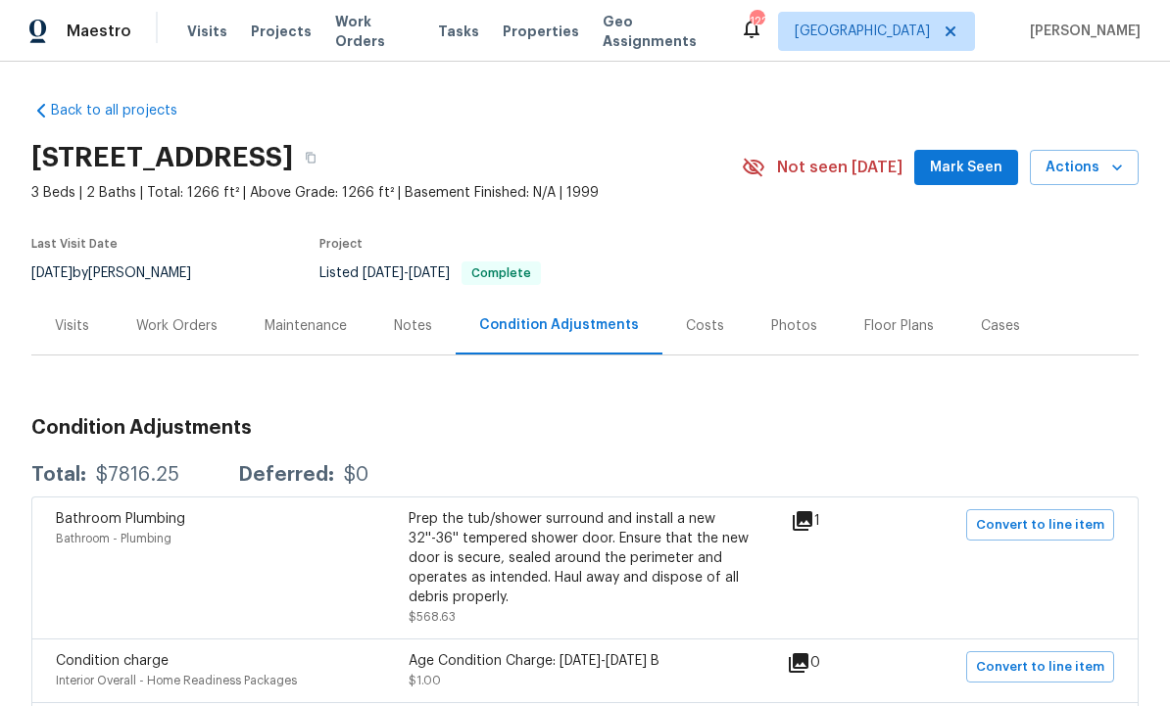
click at [190, 330] on div "Work Orders" at bounding box center [176, 326] width 81 height 20
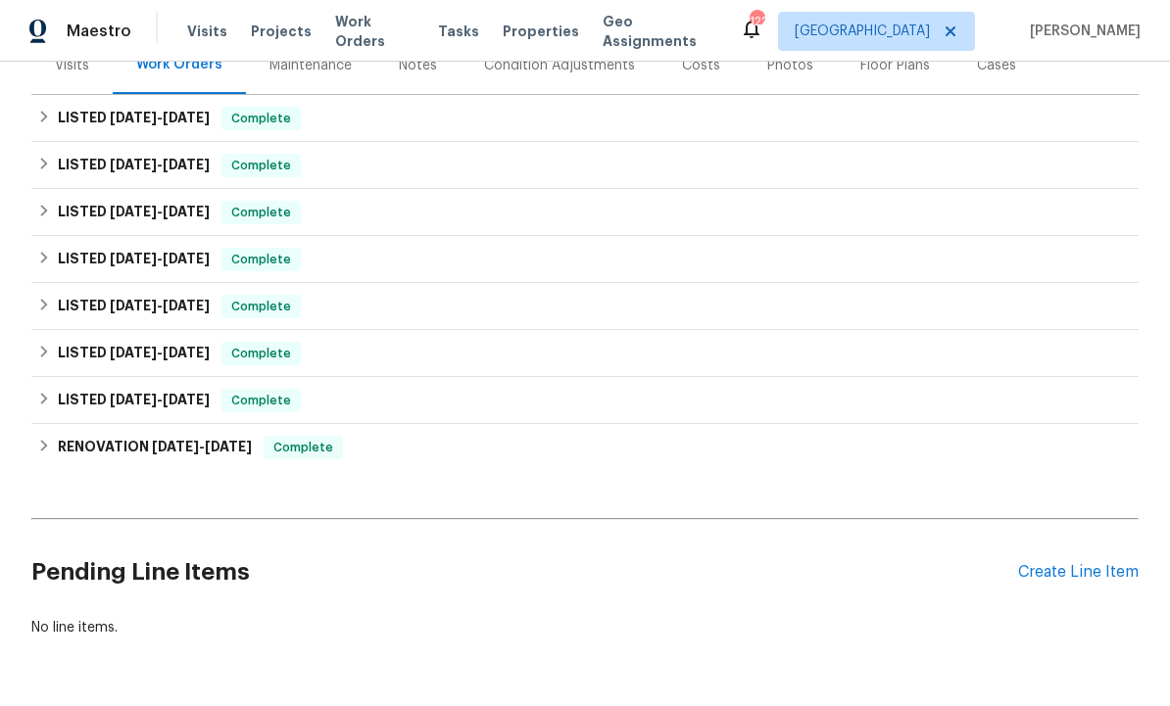
scroll to position [259, 0]
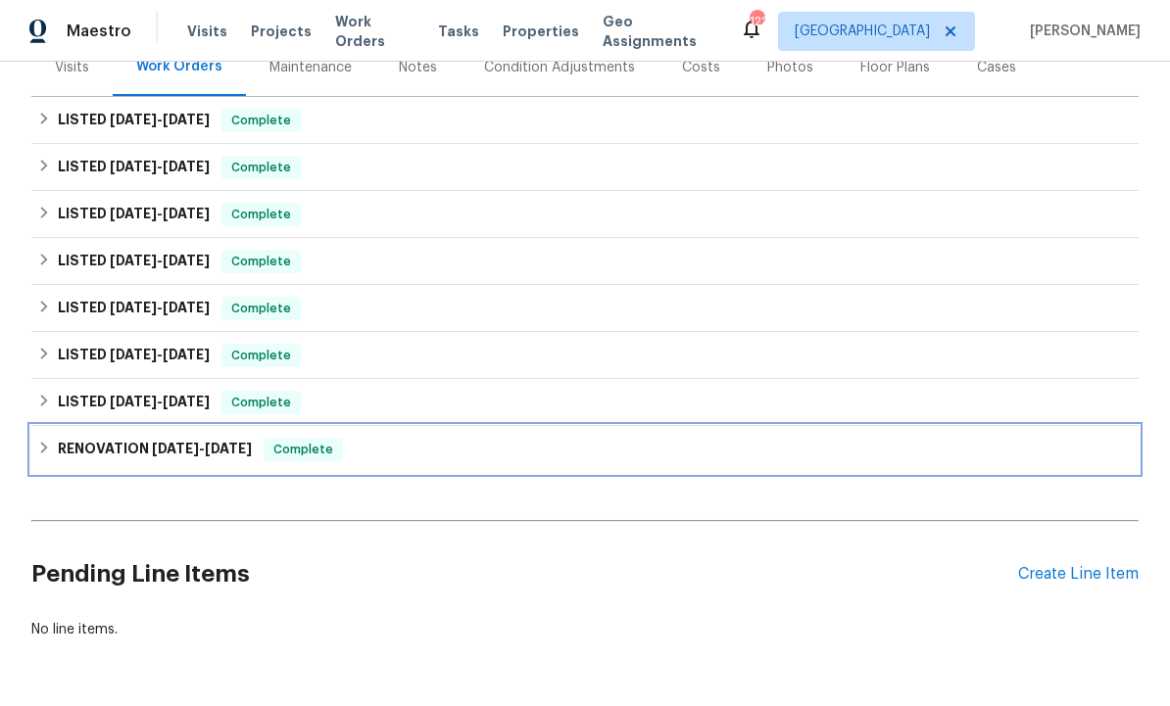
click at [238, 444] on span "[DATE]" at bounding box center [228, 449] width 47 height 14
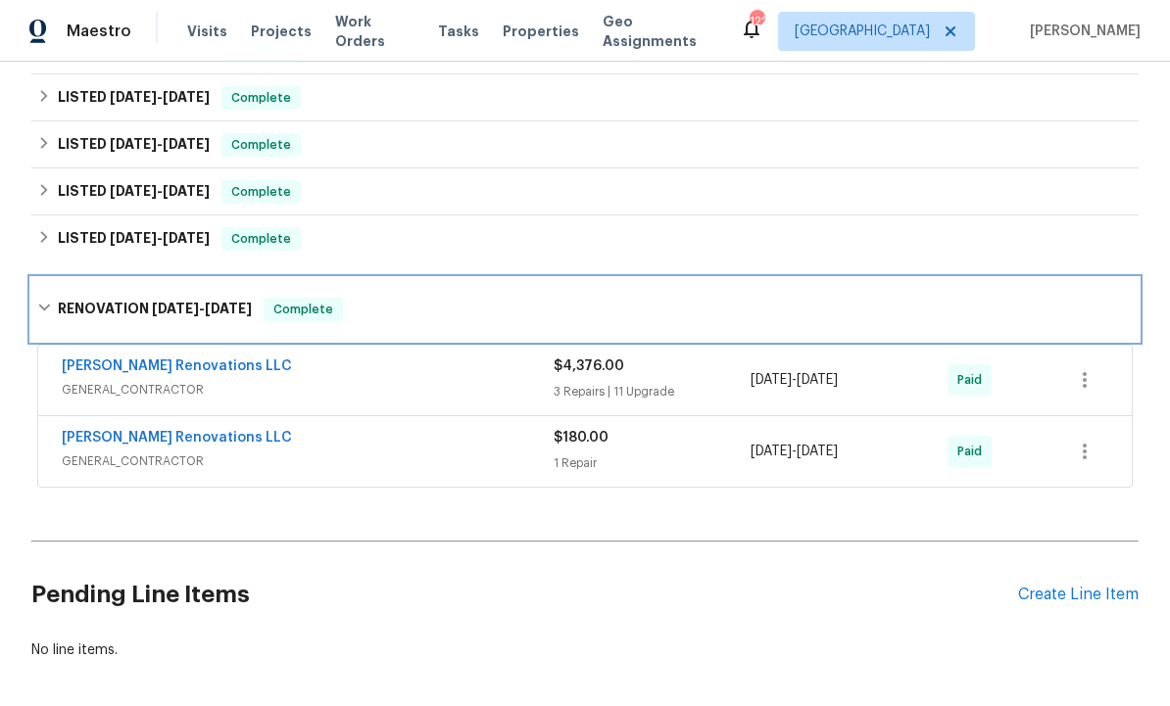
scroll to position [425, 0]
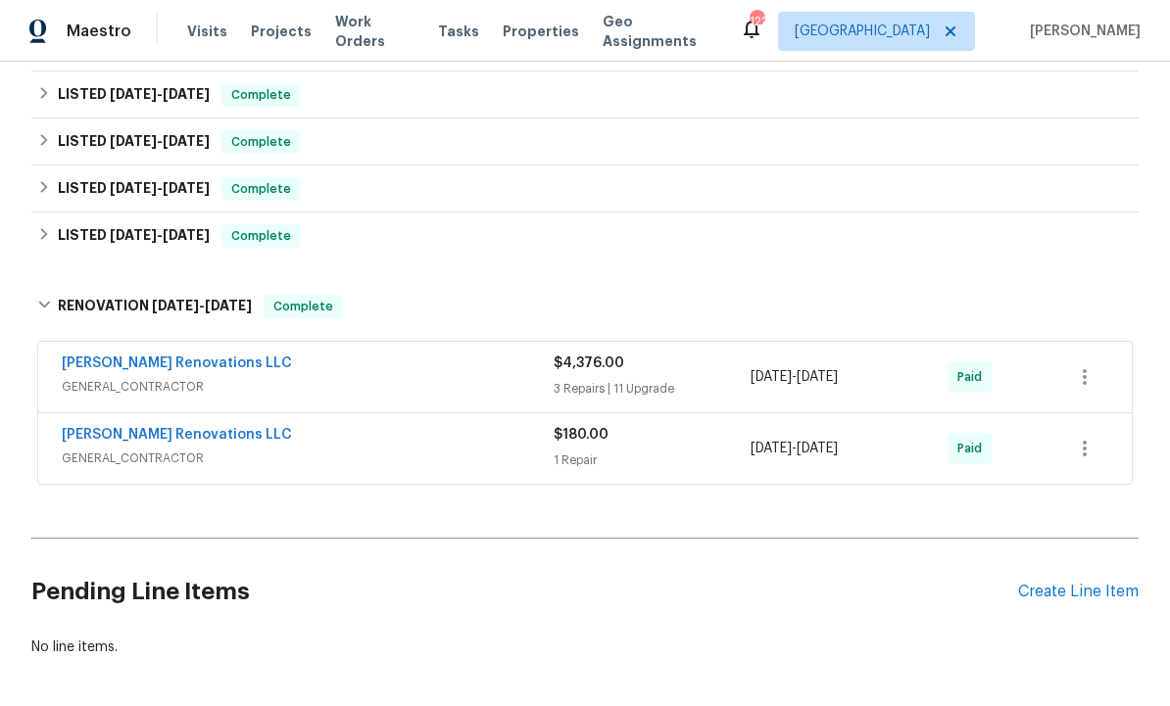
click at [171, 433] on link "[PERSON_NAME] Renovations LLC" at bounding box center [177, 435] width 230 height 14
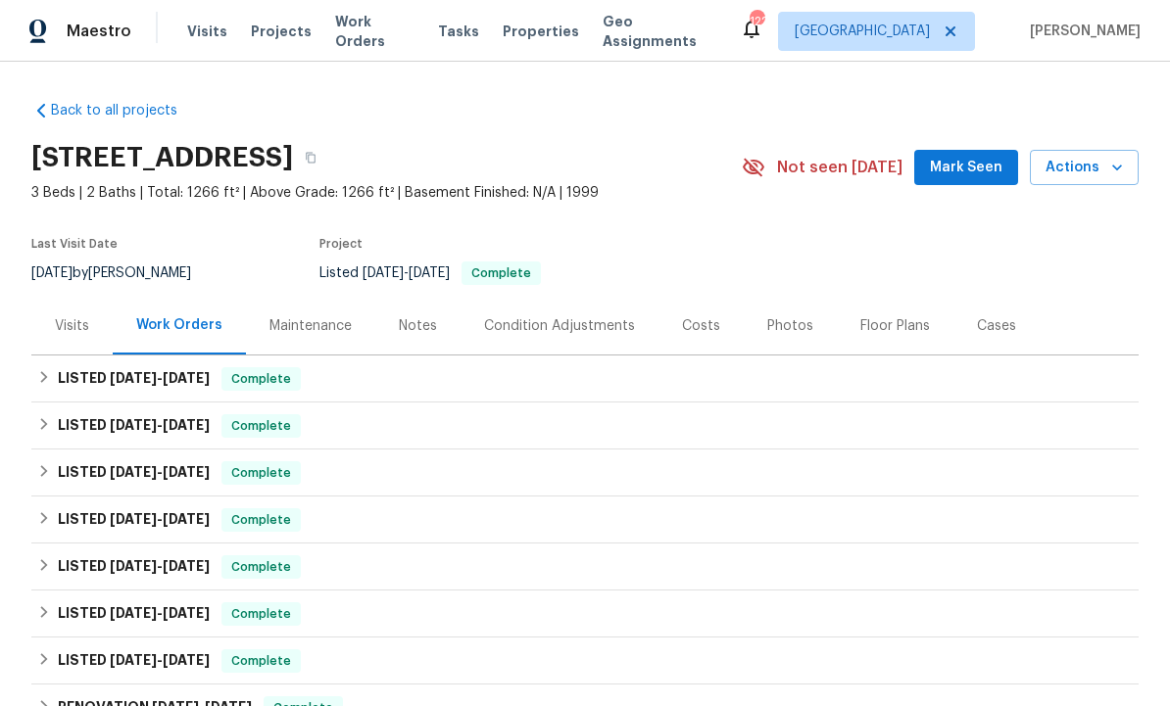
click at [697, 325] on div "Costs" at bounding box center [701, 326] width 38 height 20
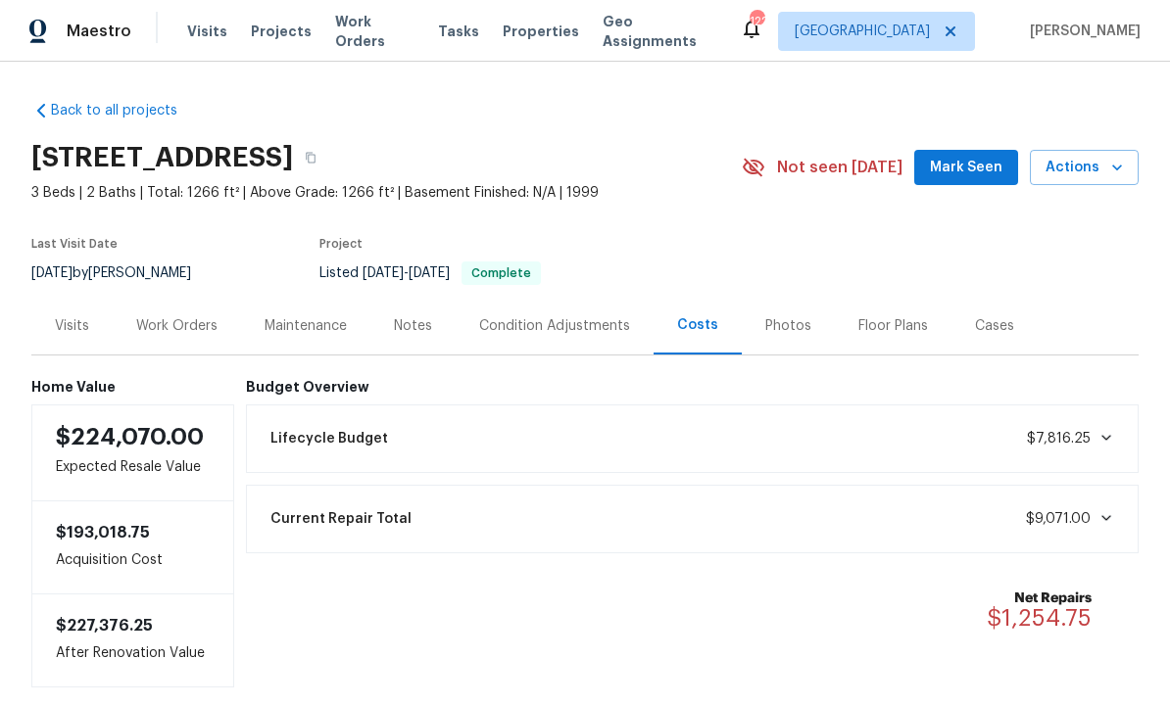
click at [75, 321] on div "Visits" at bounding box center [72, 326] width 34 height 20
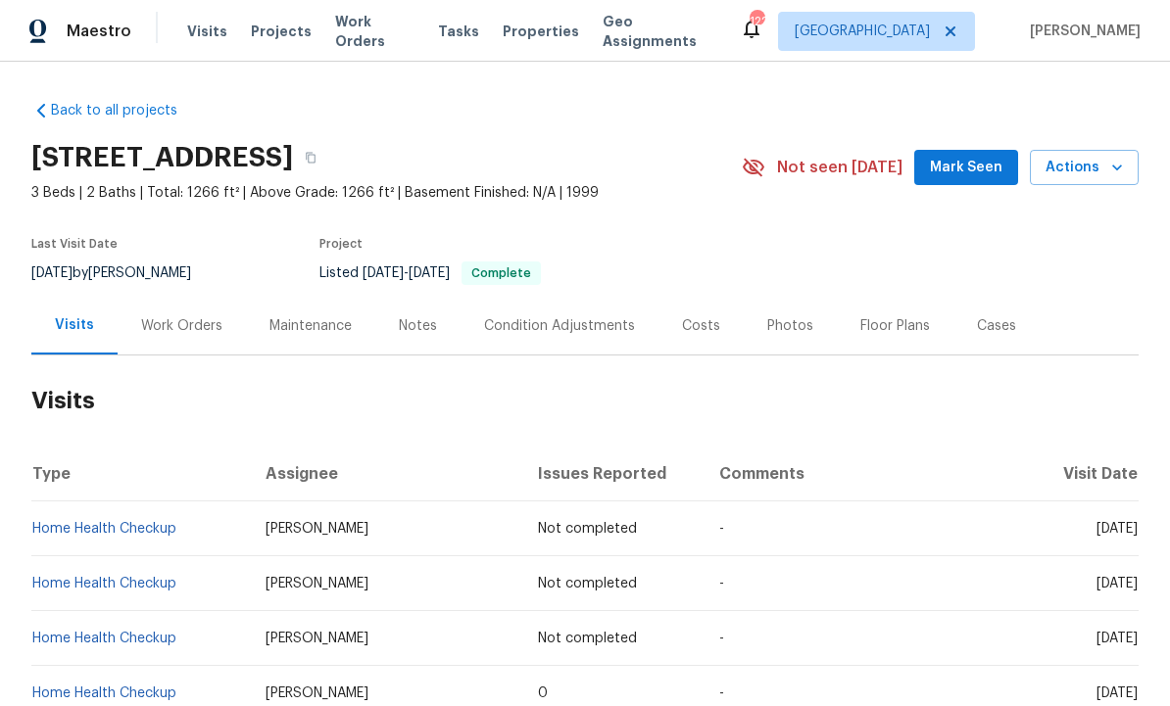
click at [180, 328] on div "Work Orders" at bounding box center [181, 326] width 81 height 20
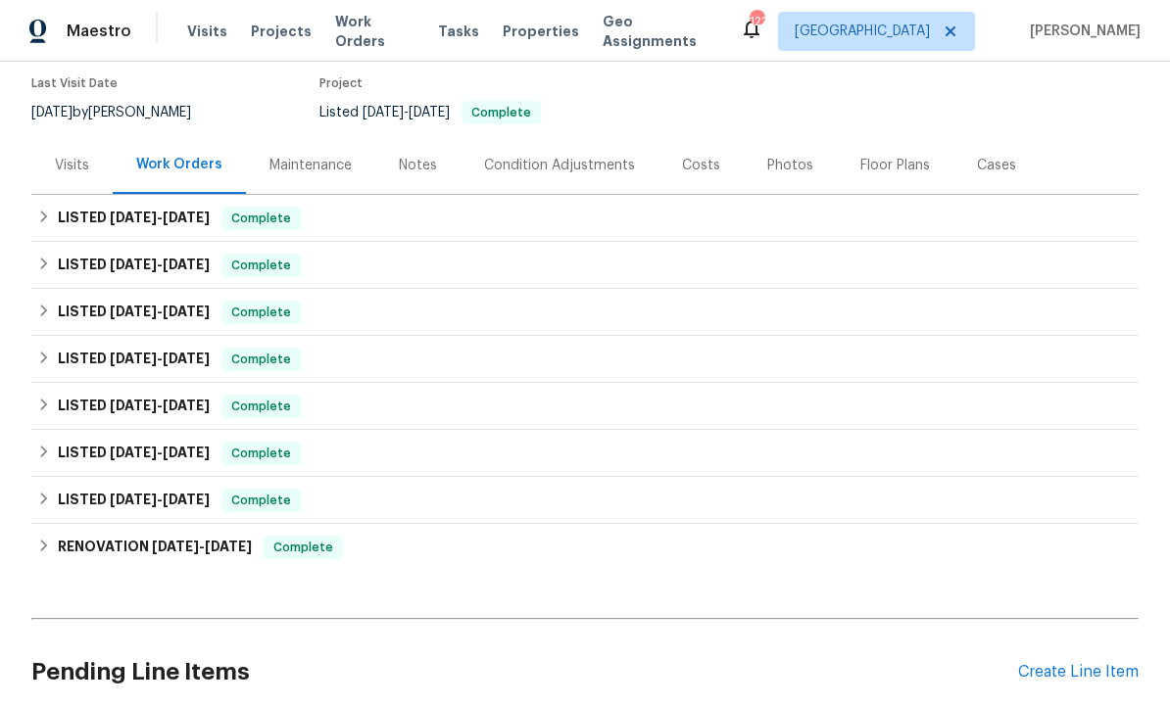
scroll to position [160, 0]
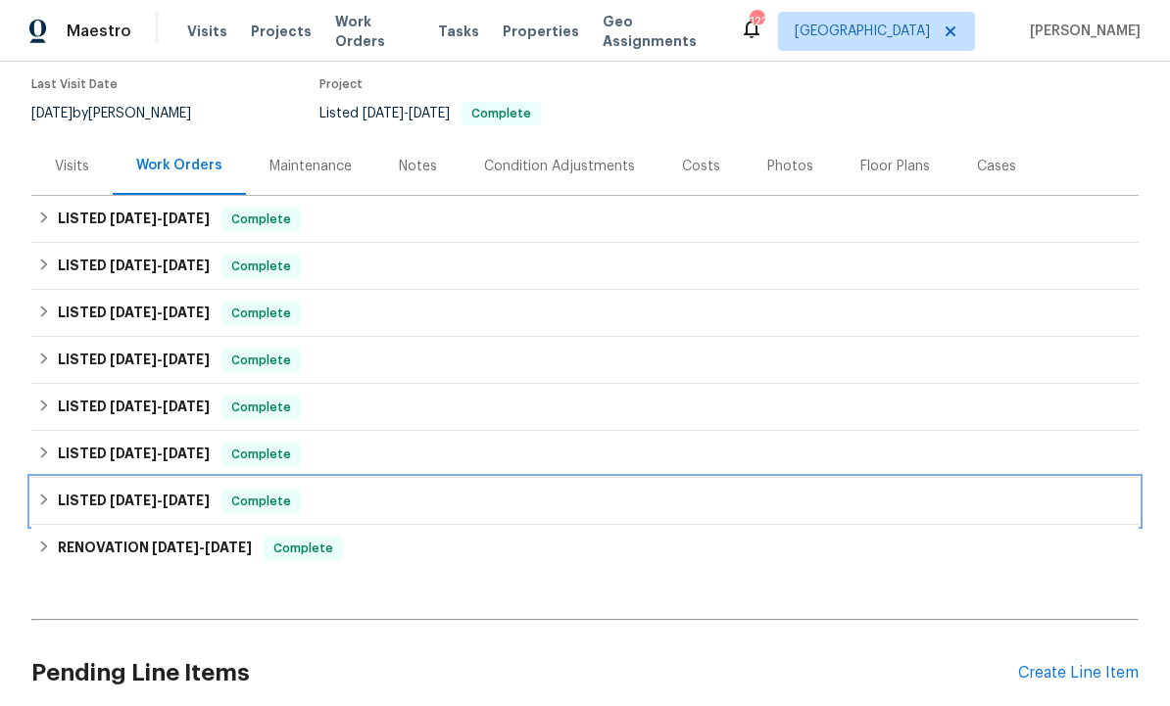
click at [167, 496] on span "[DATE] - [DATE]" at bounding box center [160, 501] width 100 height 14
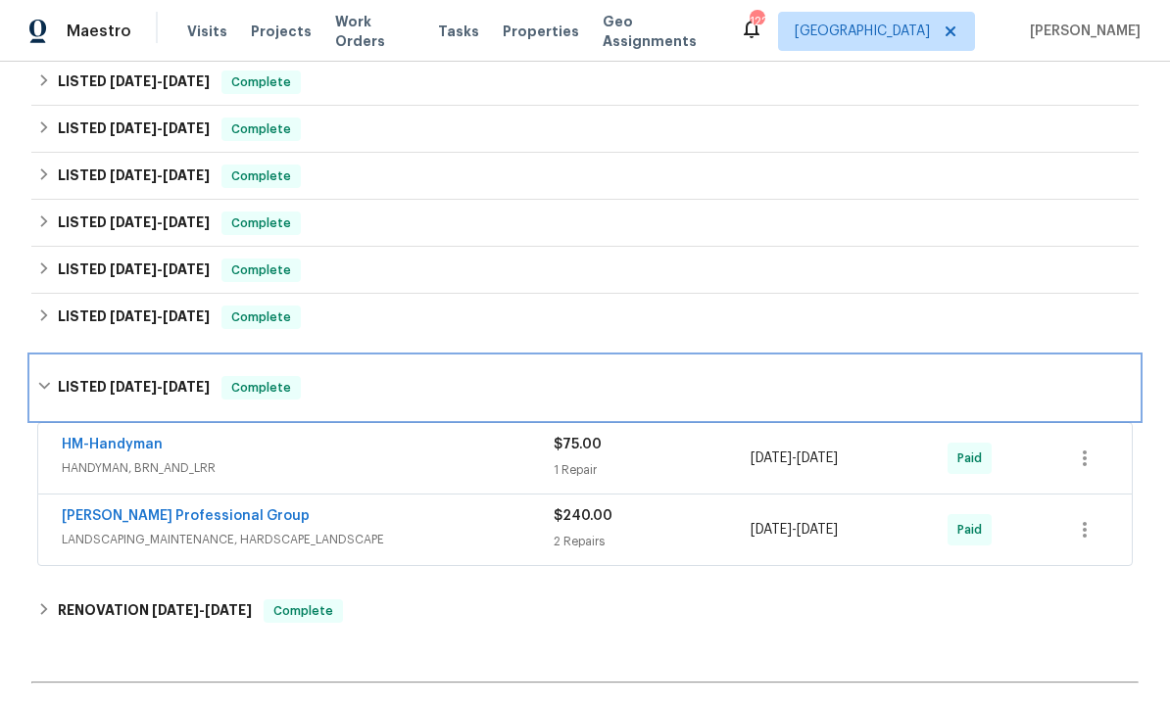
scroll to position [280, 0]
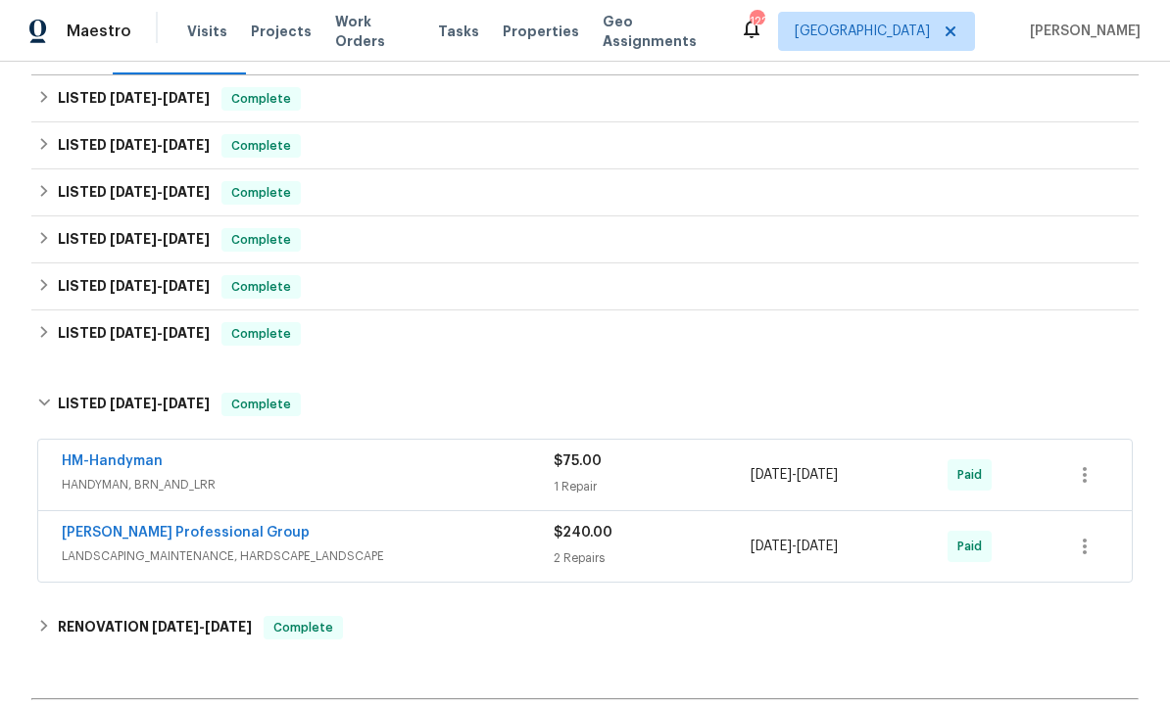
click at [217, 531] on link "[PERSON_NAME] Professional Group" at bounding box center [186, 533] width 248 height 14
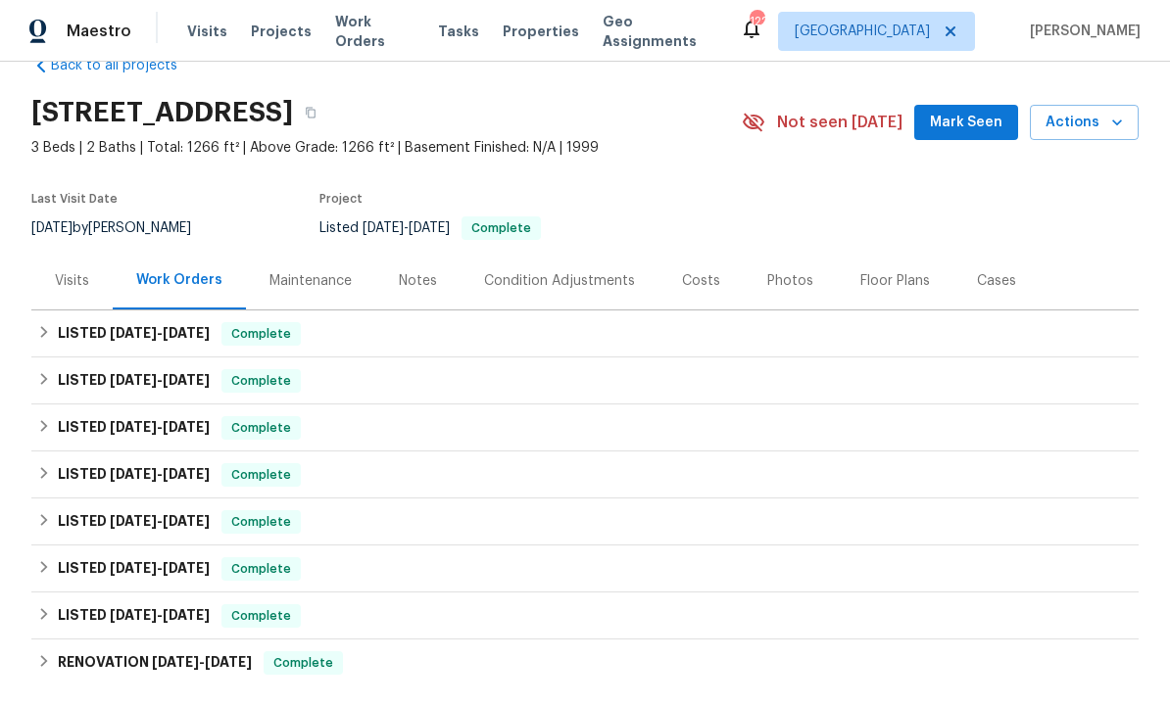
scroll to position [96, 0]
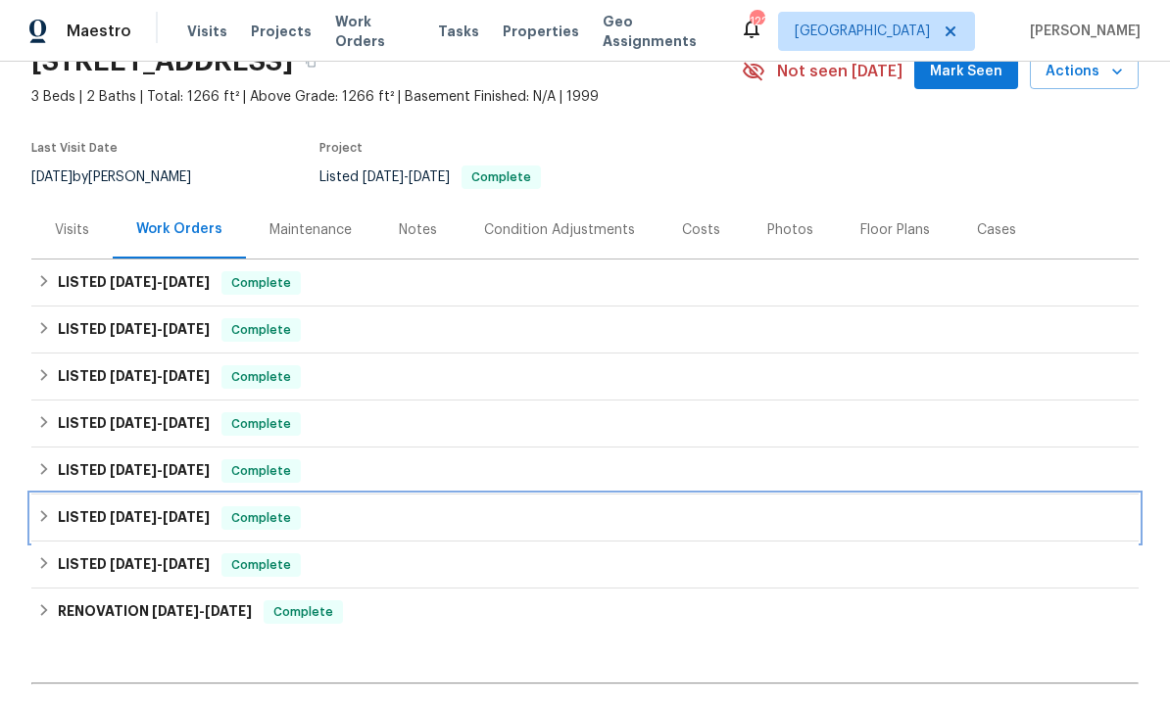
click at [170, 524] on h6 "LISTED 3/20/25 - 3/27/25" at bounding box center [134, 518] width 152 height 24
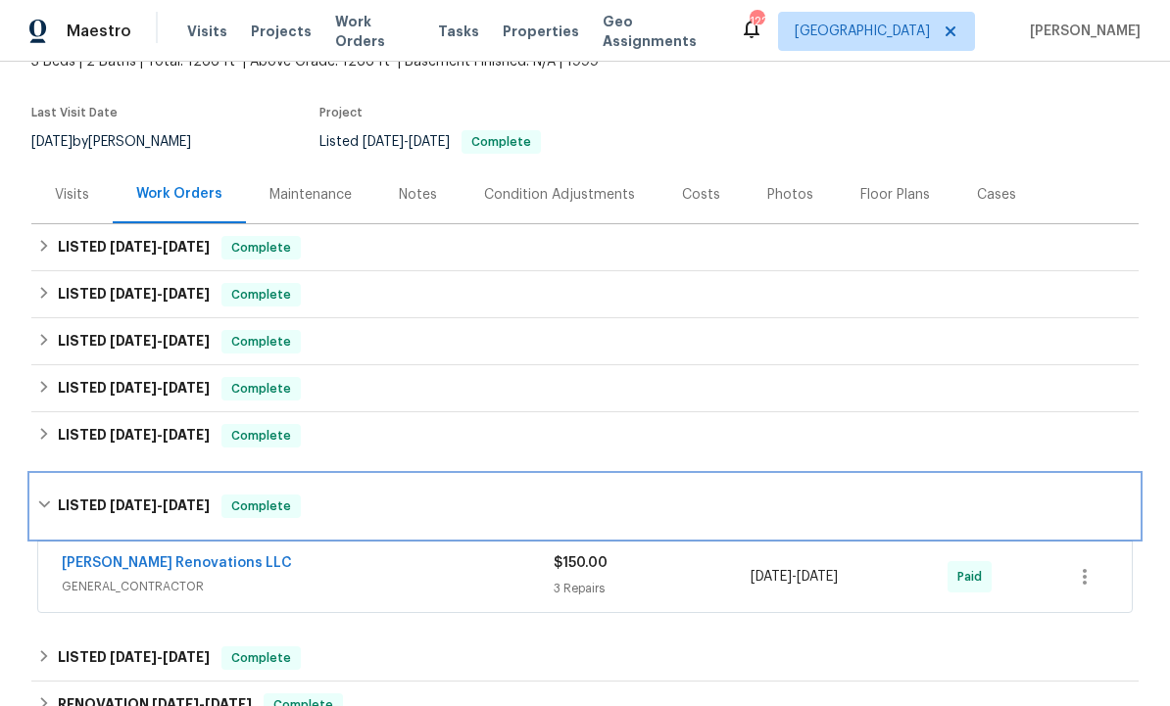
scroll to position [146, 0]
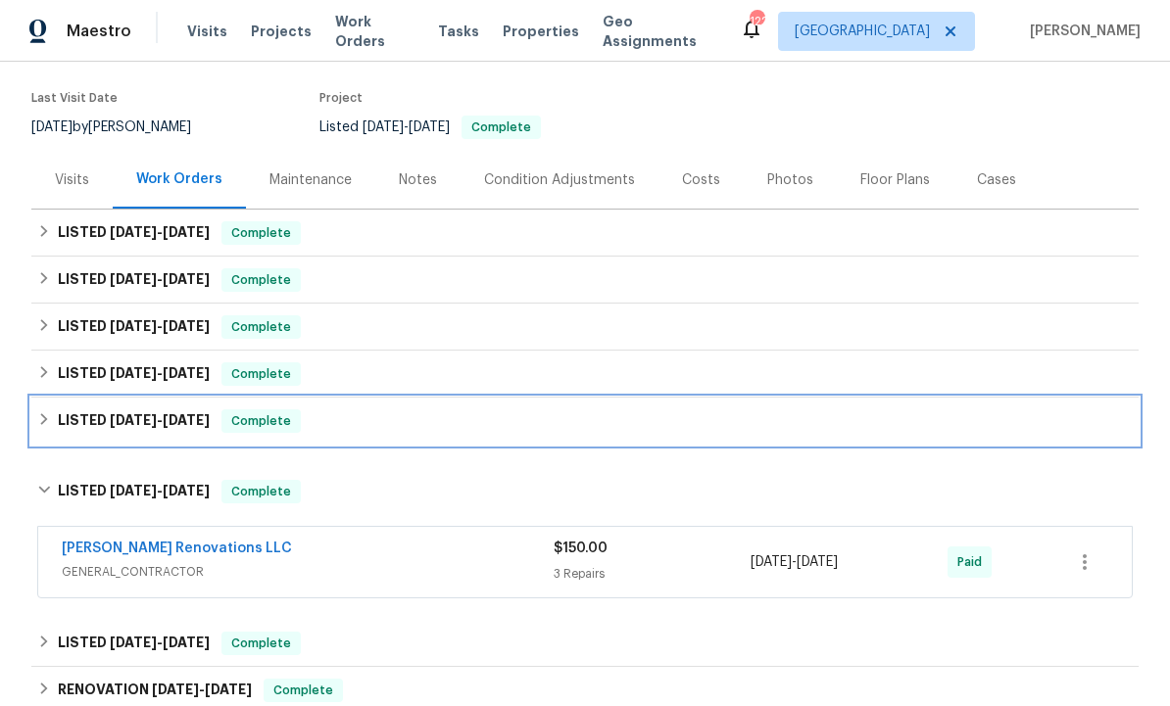
click at [173, 414] on span "[DATE]" at bounding box center [186, 420] width 47 height 14
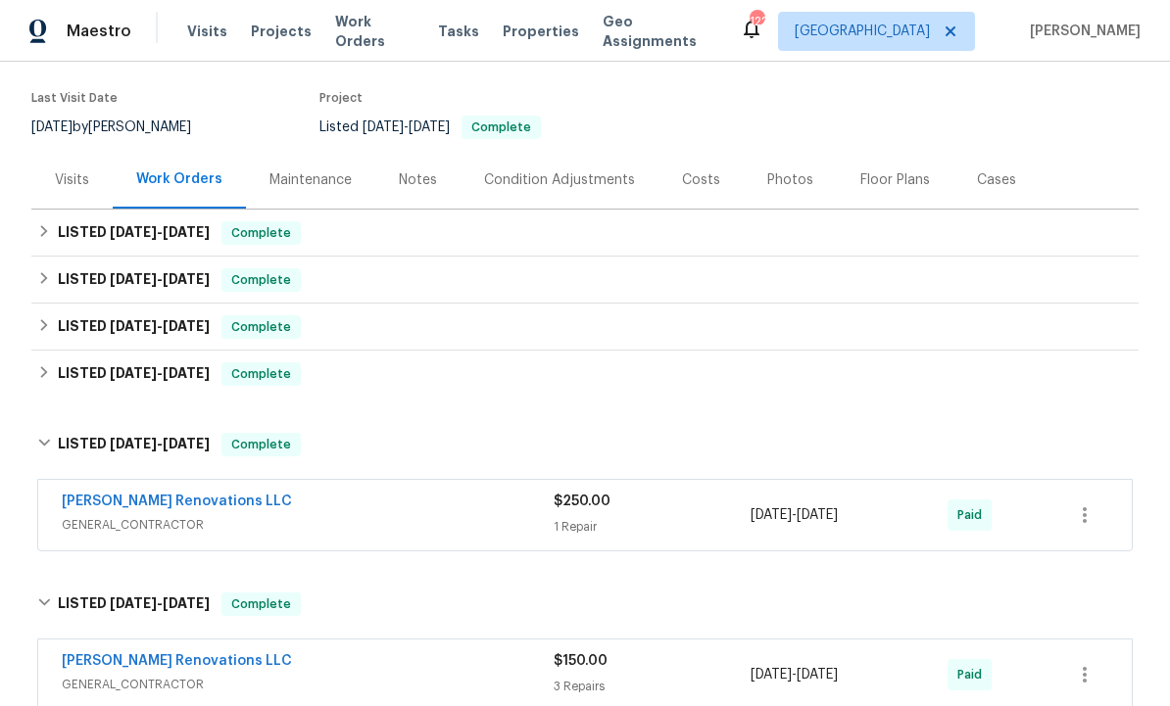
click at [185, 503] on link "[PERSON_NAME] Renovations LLC" at bounding box center [177, 502] width 230 height 14
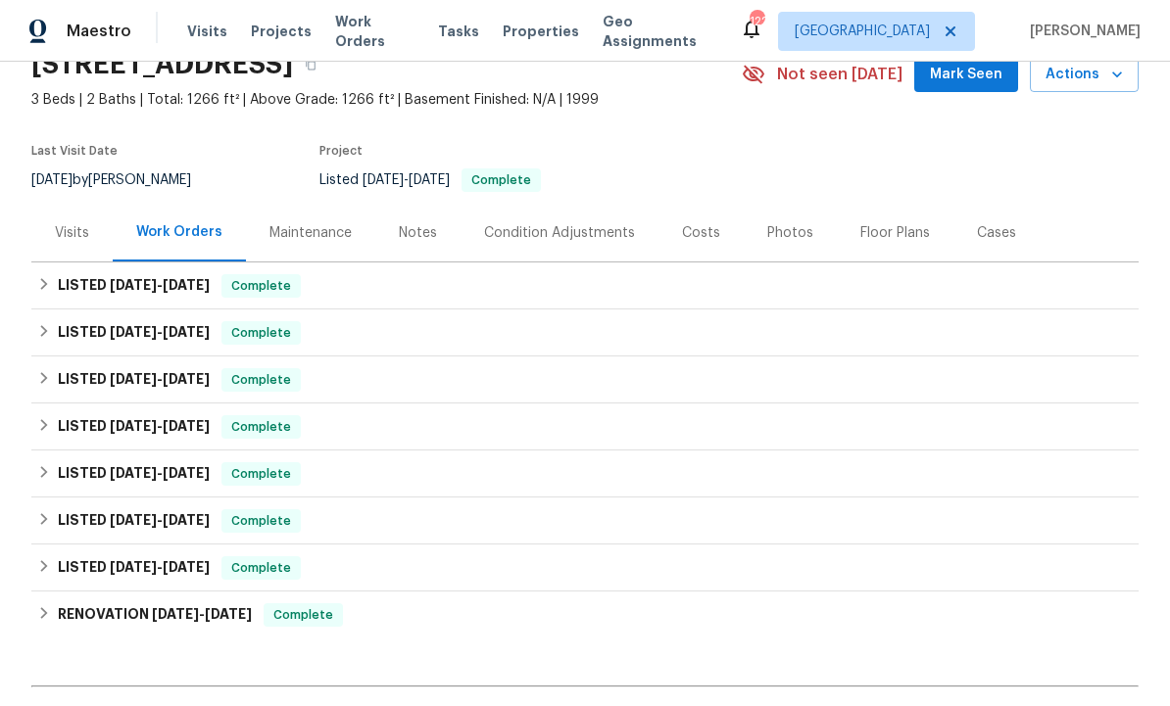
scroll to position [99, 0]
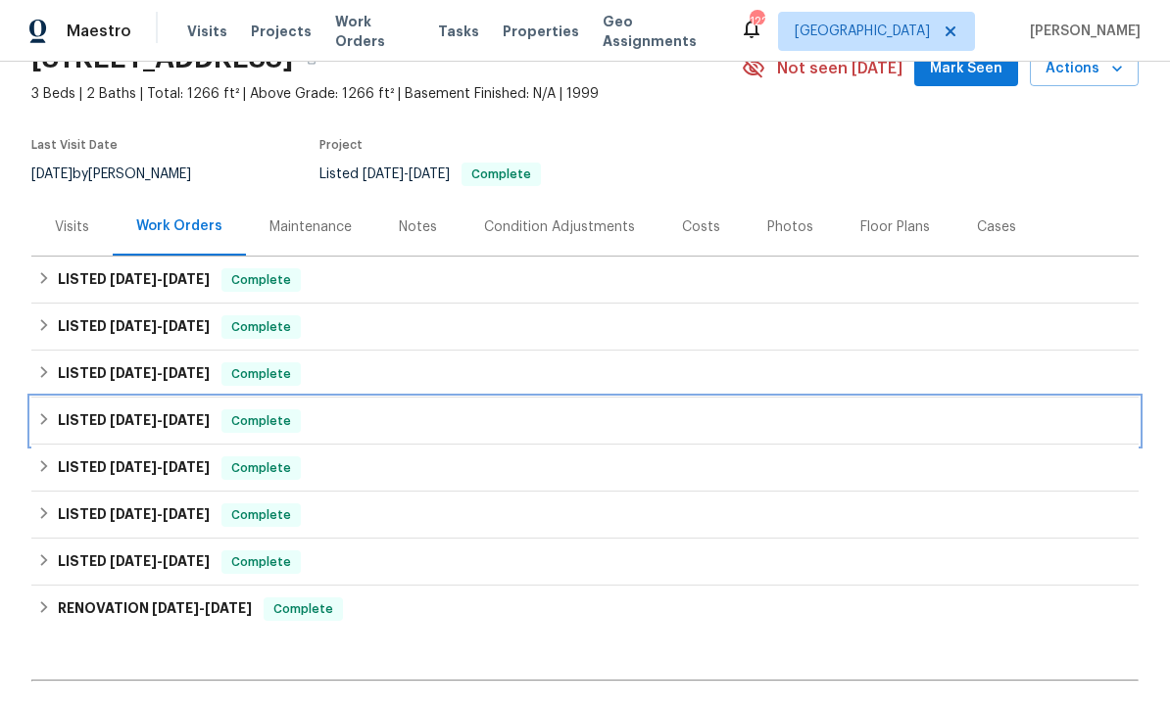
click at [159, 421] on span "[DATE] - [DATE]" at bounding box center [160, 420] width 100 height 14
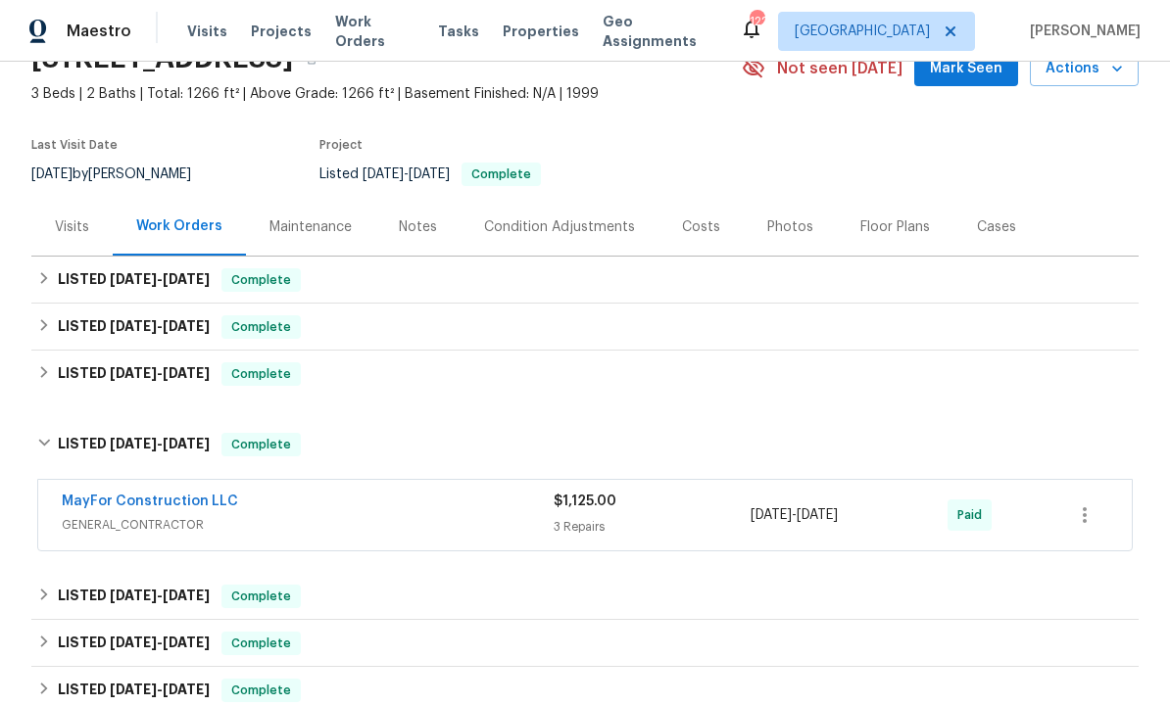
click at [161, 499] on link "MayFor Construction LLC" at bounding box center [150, 502] width 176 height 14
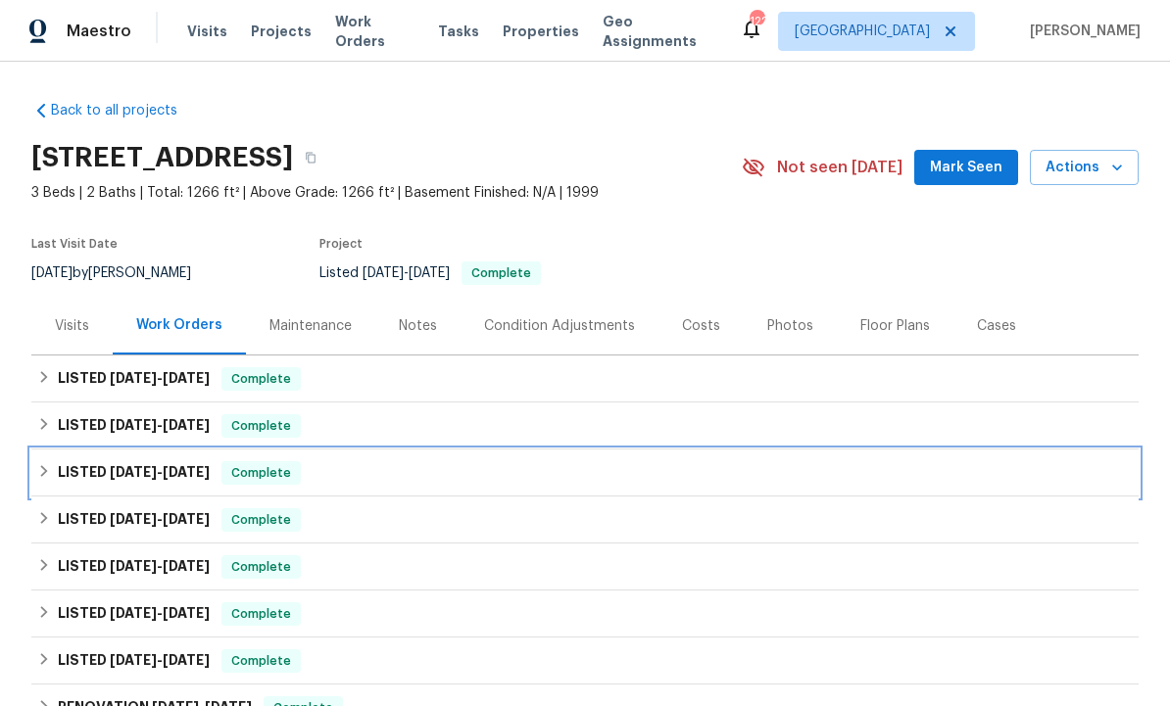
click at [207, 471] on span "6/24/25" at bounding box center [186, 472] width 47 height 14
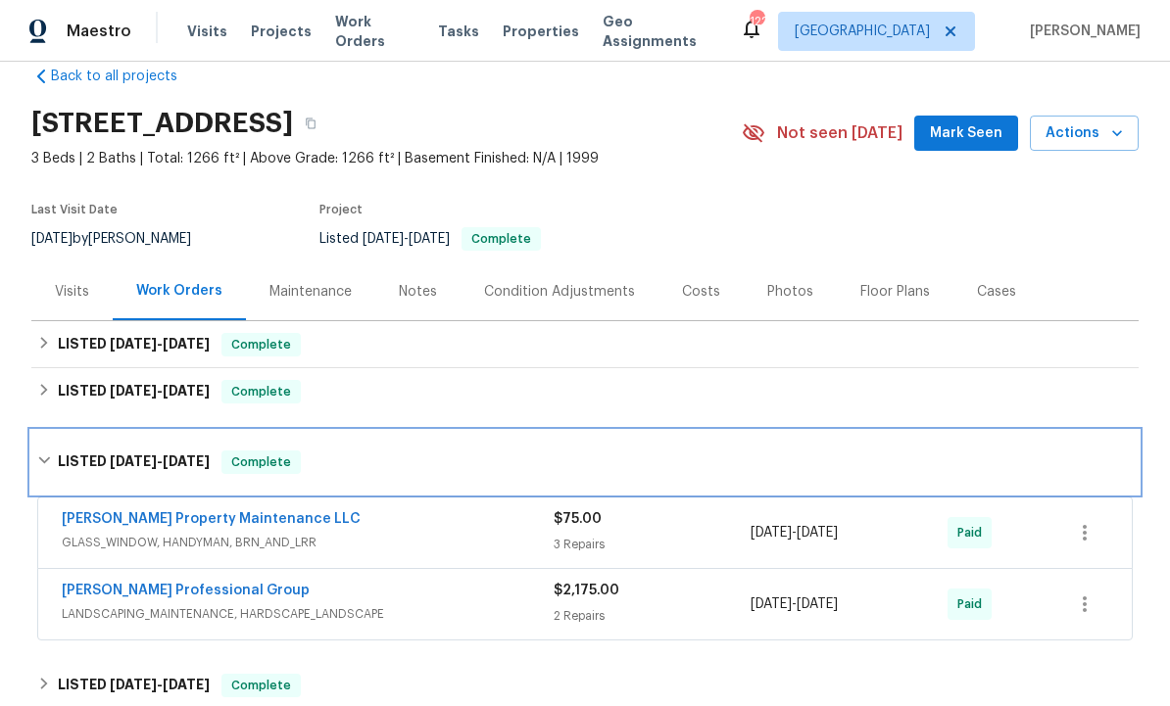
scroll to position [36, 0]
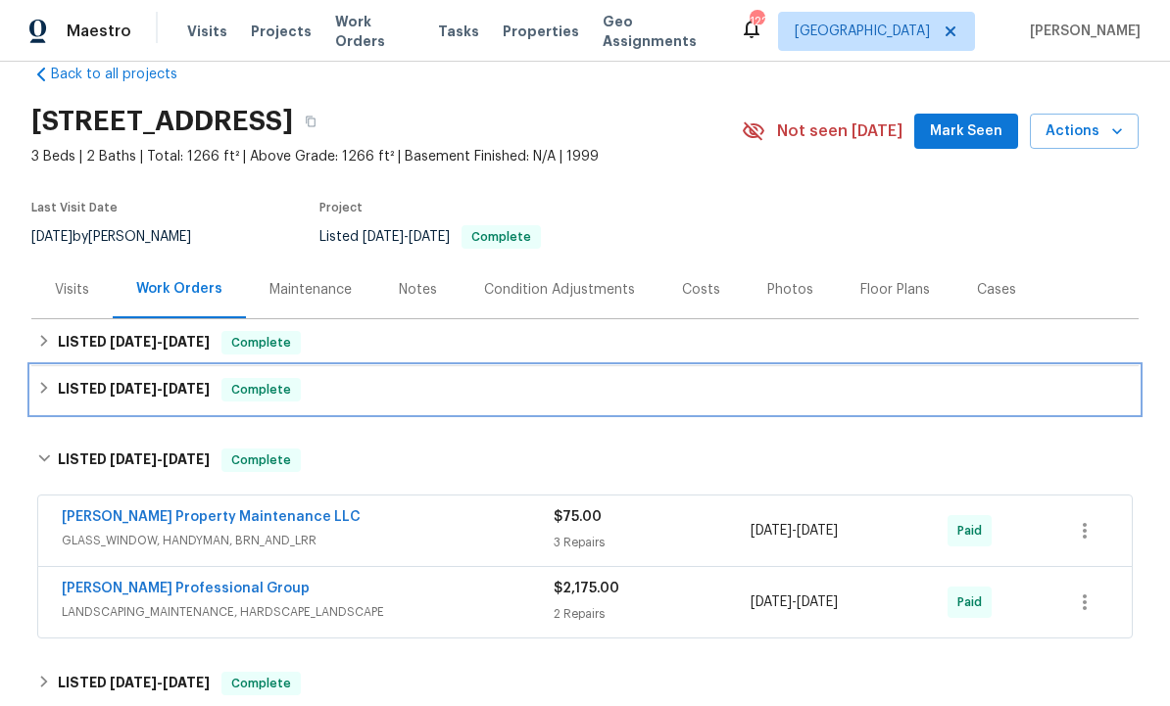
click at [161, 379] on h6 "LISTED 7/3/25 - 7/18/25" at bounding box center [134, 390] width 152 height 24
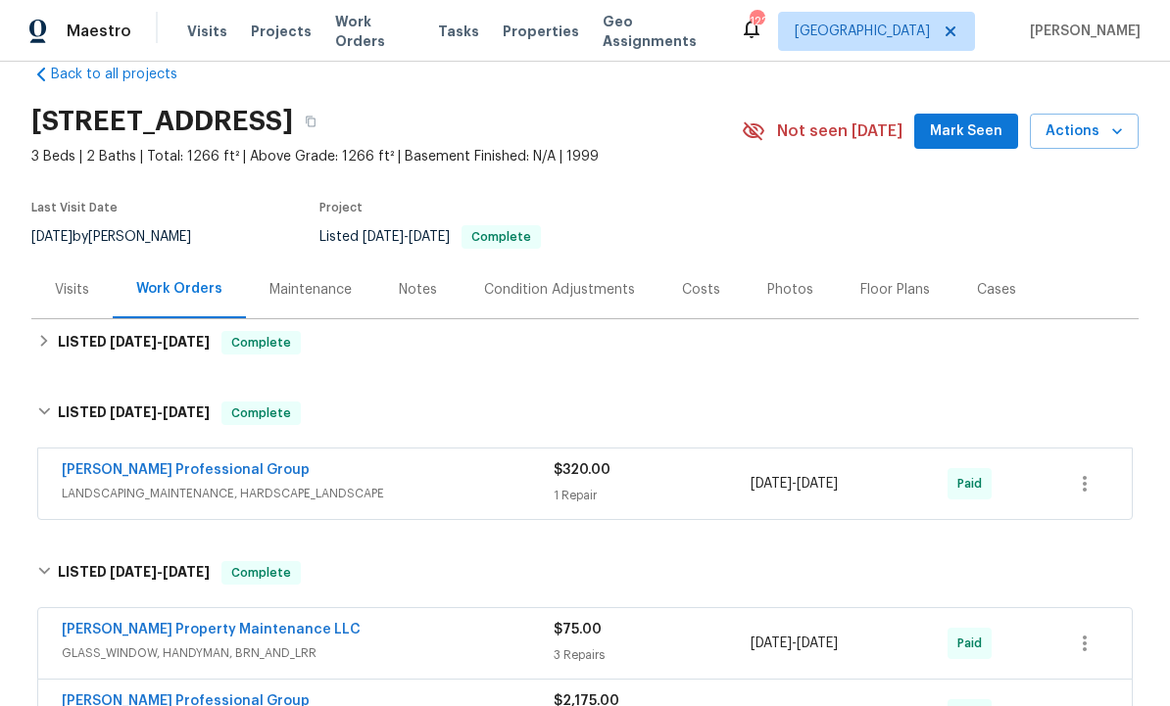
click at [219, 474] on link "Ramsey's Professional Group" at bounding box center [186, 470] width 248 height 14
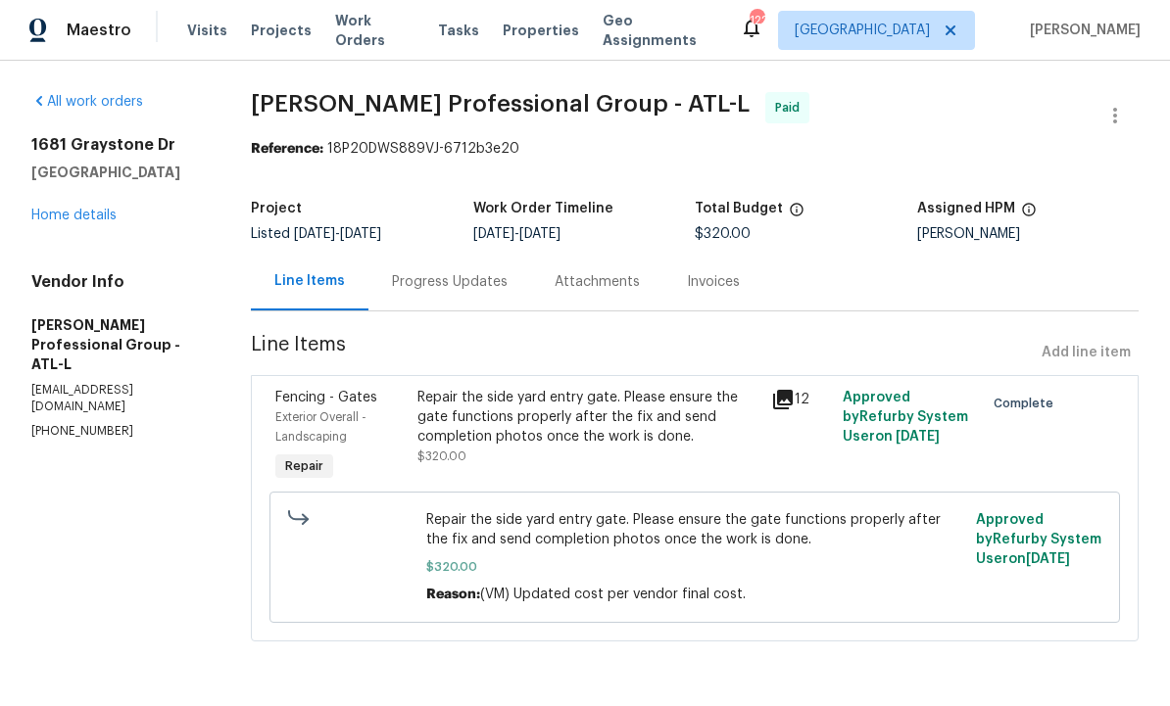
click at [653, 423] on div "Repair the side yard entry gate. Please ensure the gate functions properly afte…" at bounding box center [588, 418] width 343 height 59
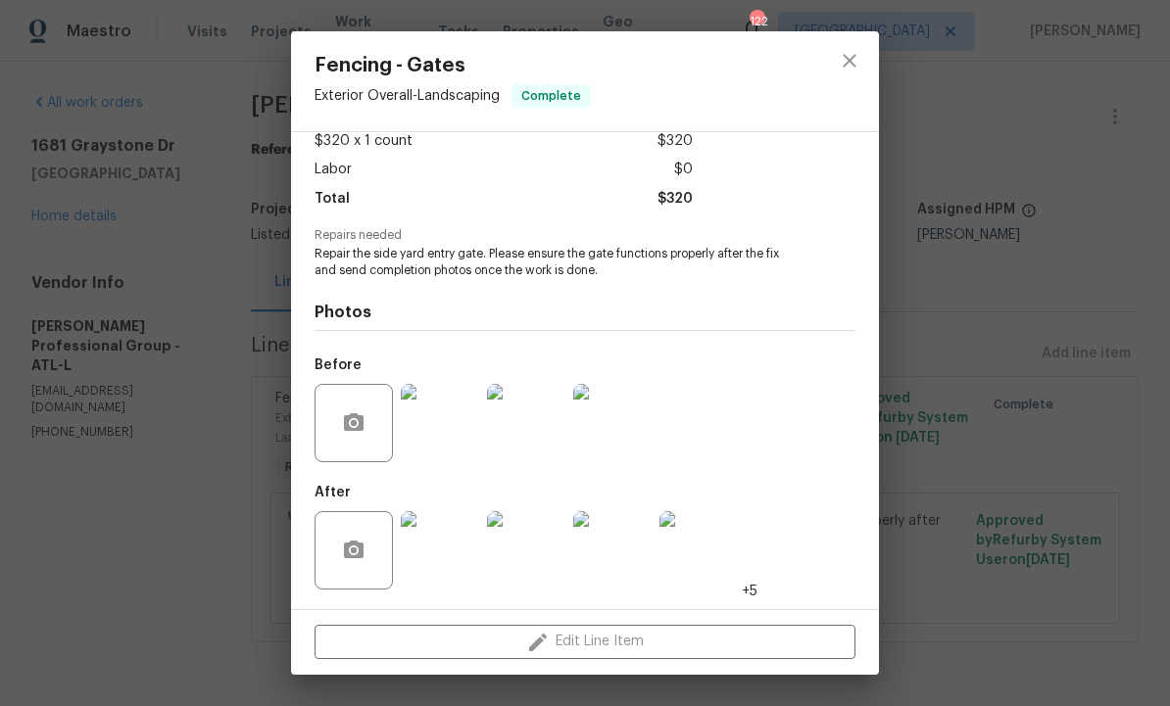
scroll to position [119, 0]
click at [445, 539] on img at bounding box center [440, 550] width 78 height 78
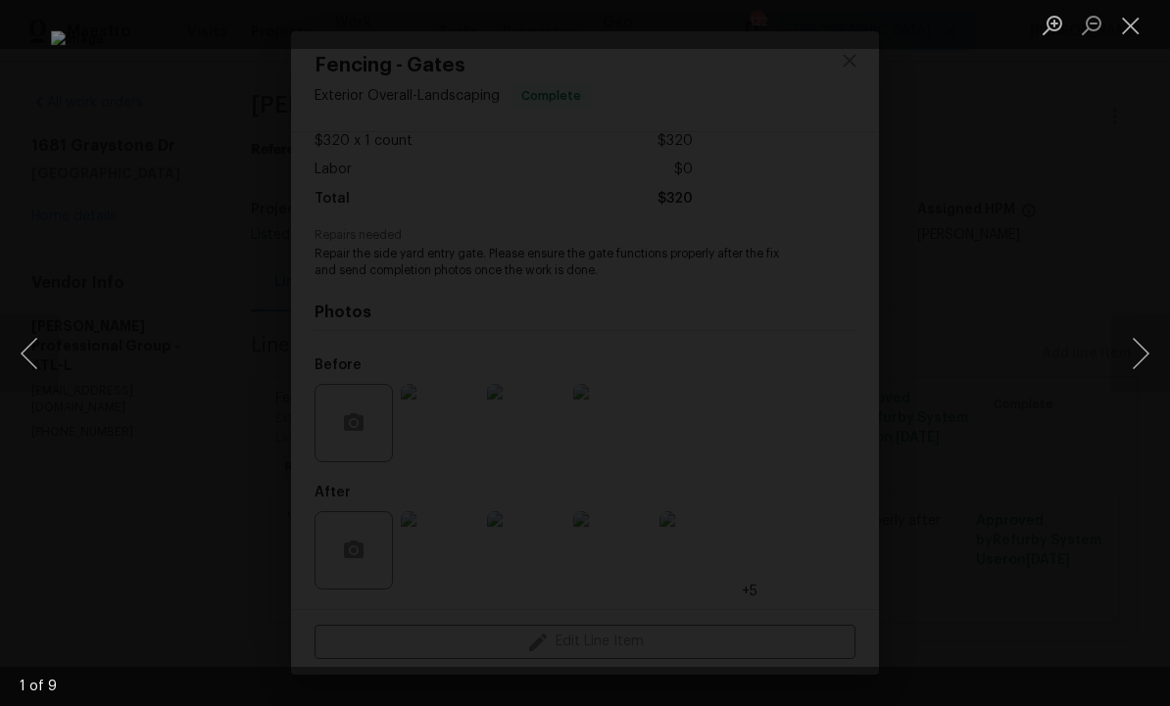
click at [1133, 359] on button "Next image" at bounding box center [1140, 353] width 59 height 78
click at [1131, 361] on button "Next image" at bounding box center [1140, 353] width 59 height 78
click at [1135, 360] on button "Next image" at bounding box center [1140, 353] width 59 height 78
click at [1135, 363] on button "Next image" at bounding box center [1140, 353] width 59 height 78
click at [1135, 362] on button "Next image" at bounding box center [1140, 353] width 59 height 78
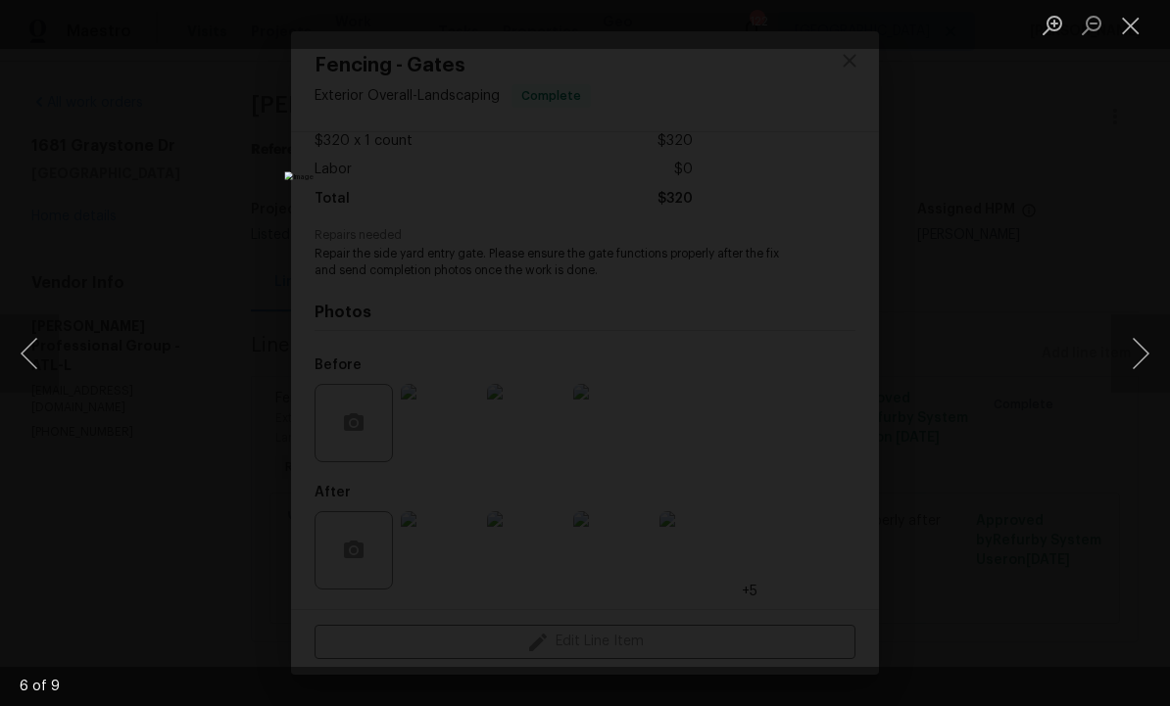
click at [1139, 363] on button "Next image" at bounding box center [1140, 353] width 59 height 78
click at [1133, 355] on button "Next image" at bounding box center [1140, 353] width 59 height 78
click at [1125, 26] on button "Close lightbox" at bounding box center [1130, 25] width 39 height 34
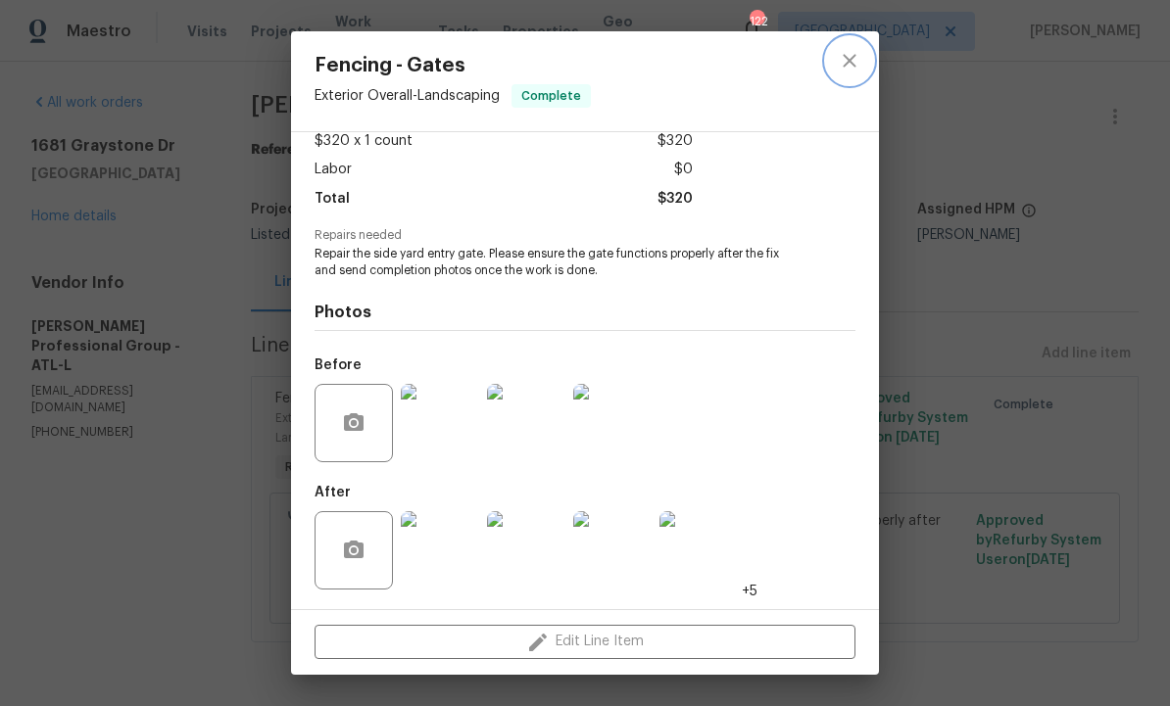
click at [851, 63] on icon "close" at bounding box center [848, 60] width 13 height 13
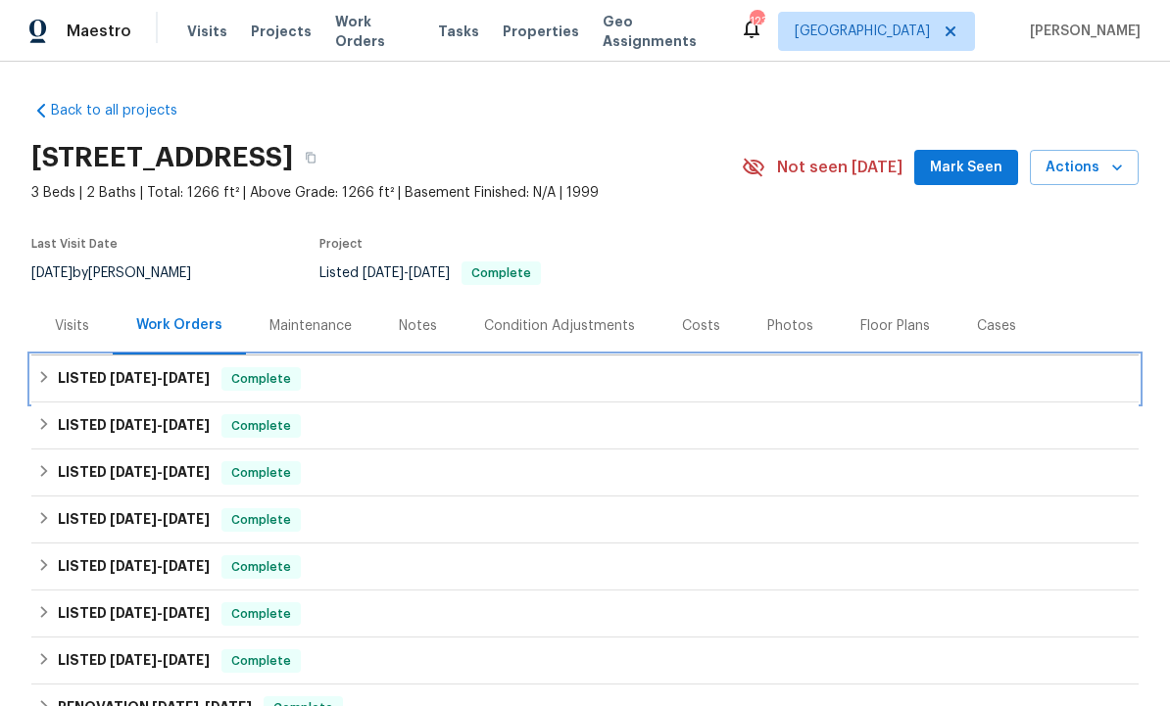
click at [175, 373] on span "[DATE]" at bounding box center [186, 378] width 47 height 14
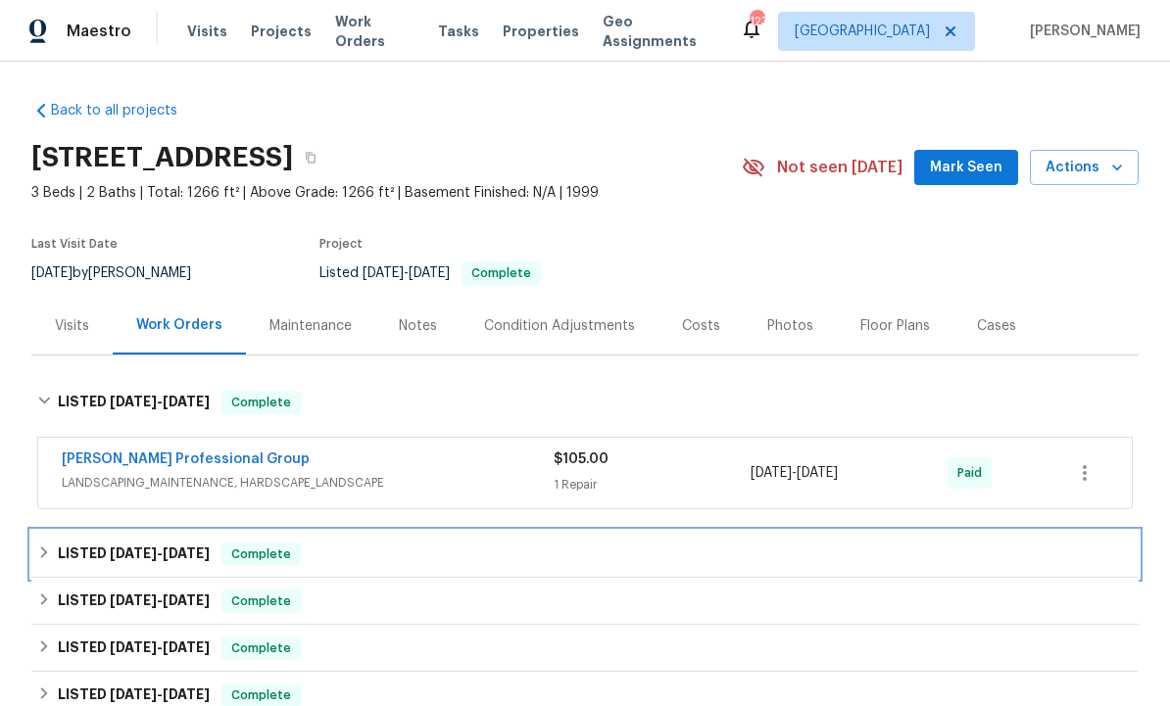
click at [171, 553] on span "[DATE]" at bounding box center [186, 554] width 47 height 14
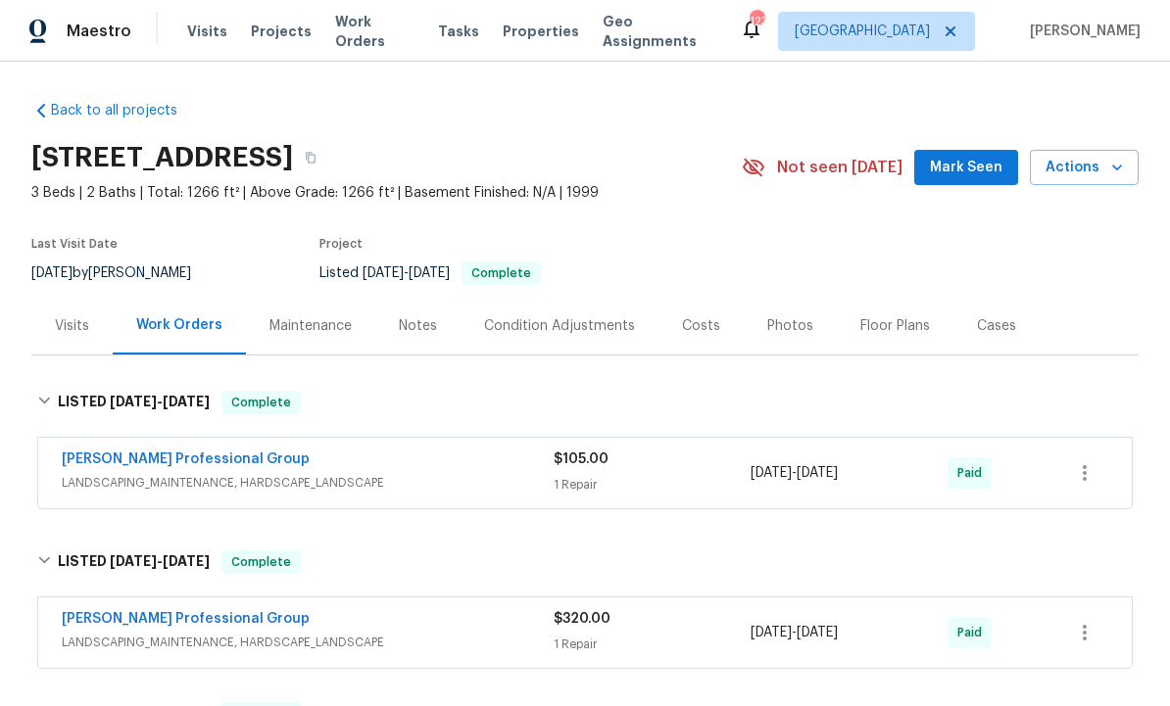
click at [179, 455] on link "[PERSON_NAME] Professional Group" at bounding box center [186, 460] width 248 height 14
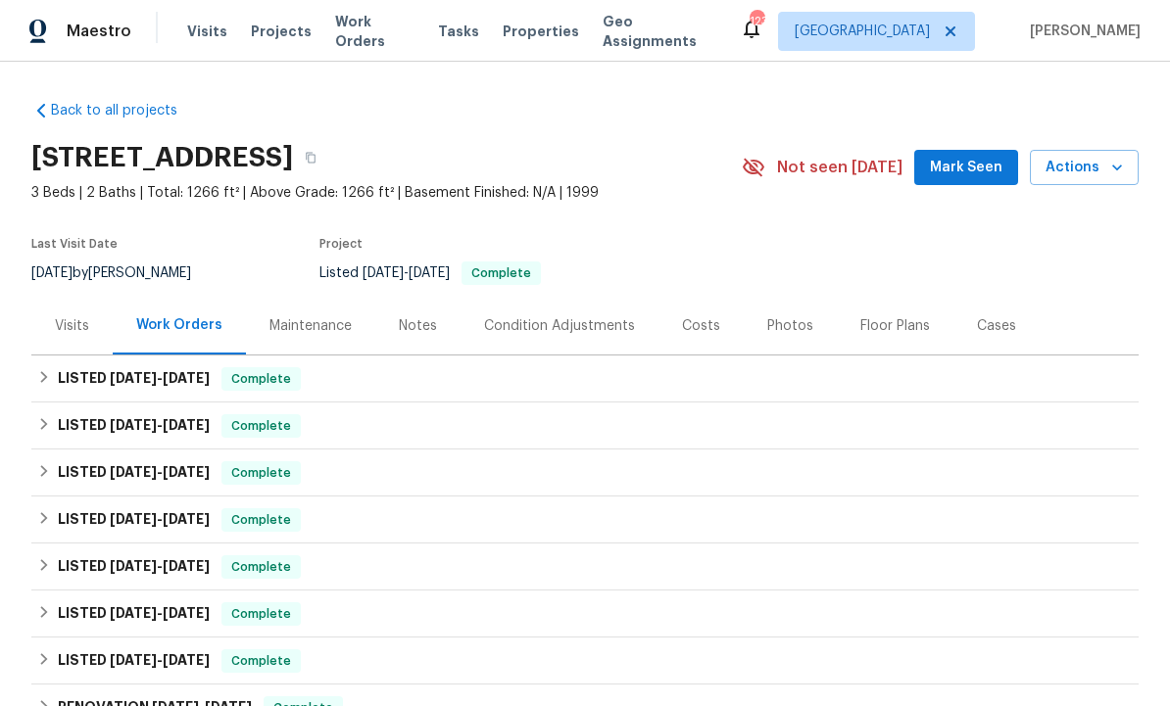
click at [987, 152] on button "Mark Seen" at bounding box center [966, 168] width 104 height 36
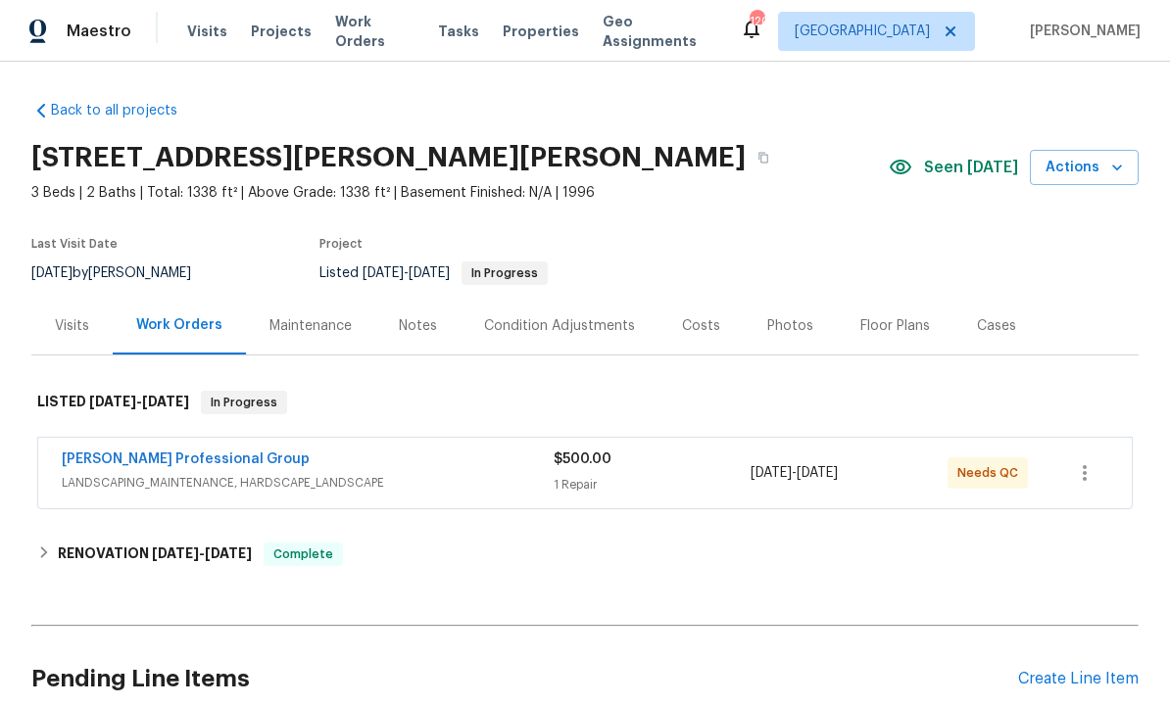
click at [194, 465] on link "[PERSON_NAME] Professional Group" at bounding box center [186, 460] width 248 height 14
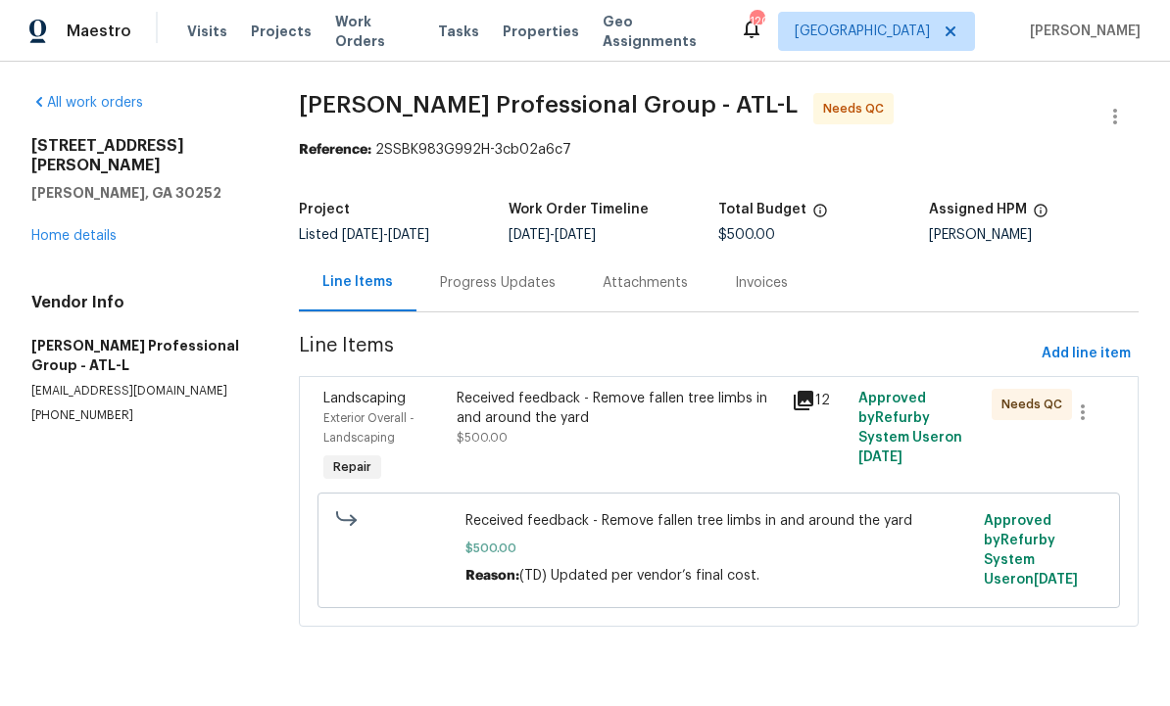
click at [589, 429] on div "Received feedback - Remove fallen tree limbs in and around the yard $500.00" at bounding box center [617, 418] width 322 height 59
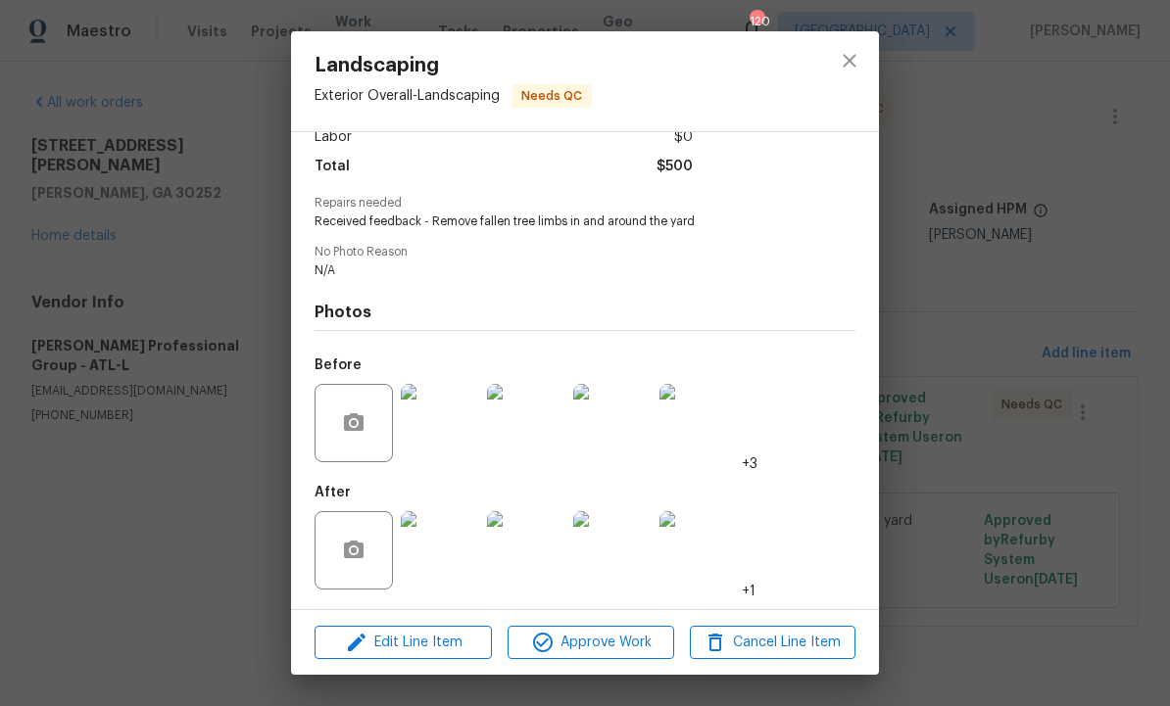
scroll to position [152, 0]
click at [616, 628] on button "Approve Work" at bounding box center [590, 643] width 166 height 34
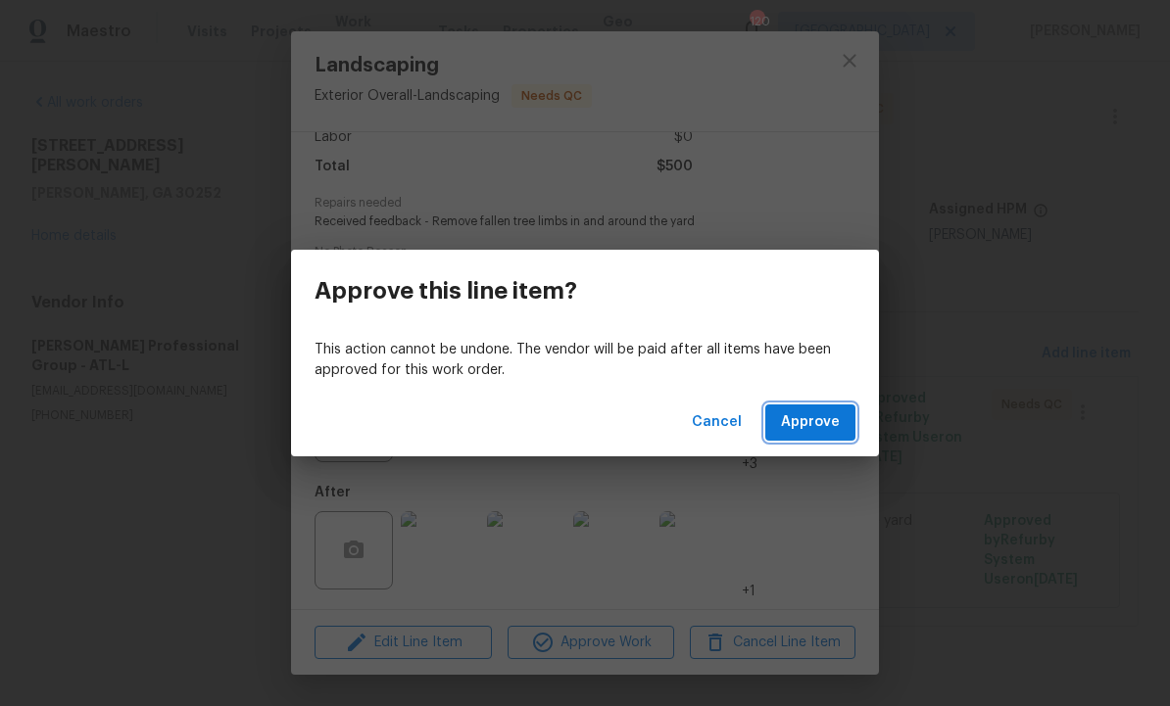
click at [828, 412] on span "Approve" at bounding box center [810, 422] width 59 height 24
